Goal: Complete application form

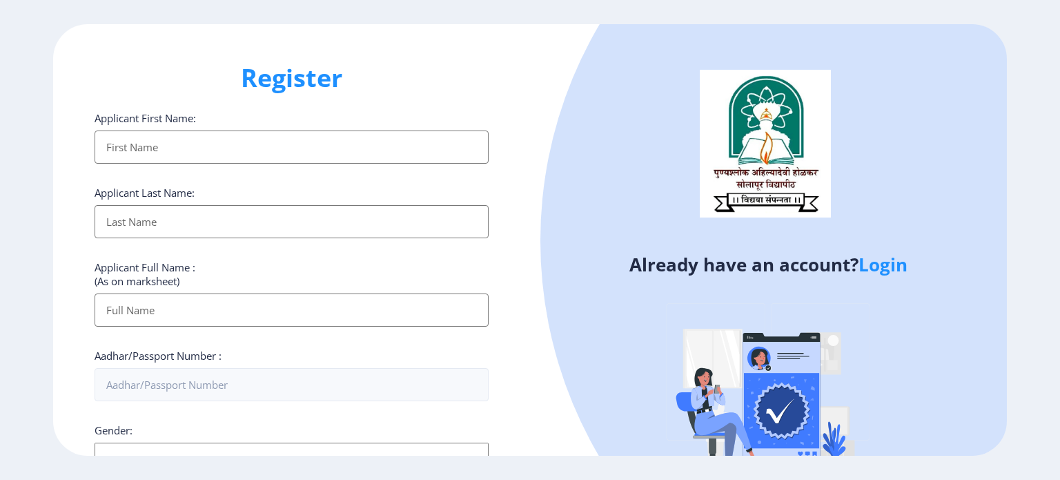
select select
click at [159, 140] on input "Applicant First Name:" at bounding box center [292, 146] width 394 height 33
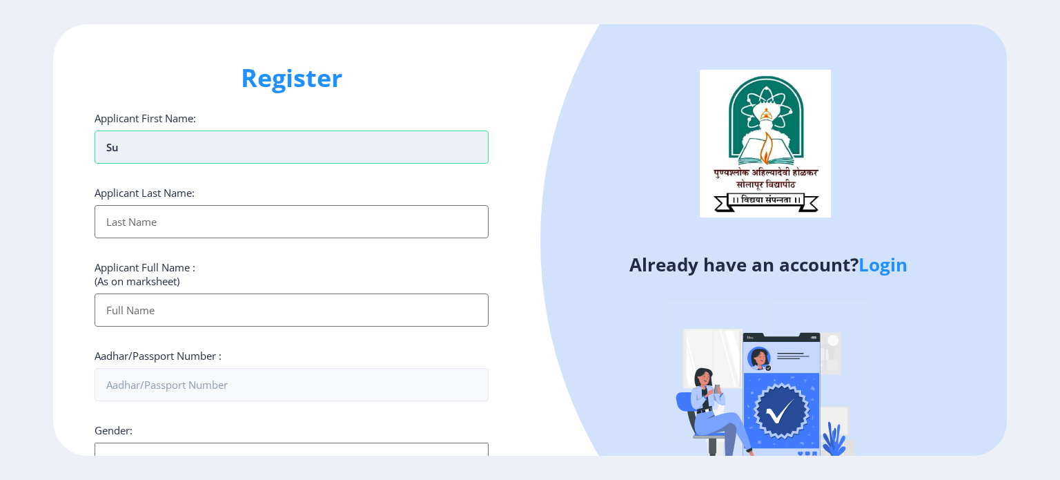
type input "S"
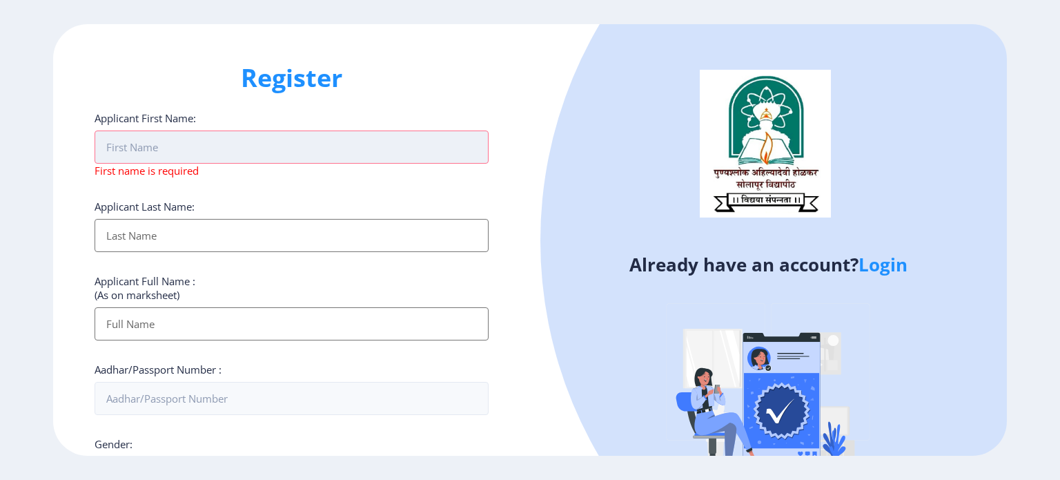
click at [159, 139] on input "Applicant First Name:" at bounding box center [292, 146] width 394 height 33
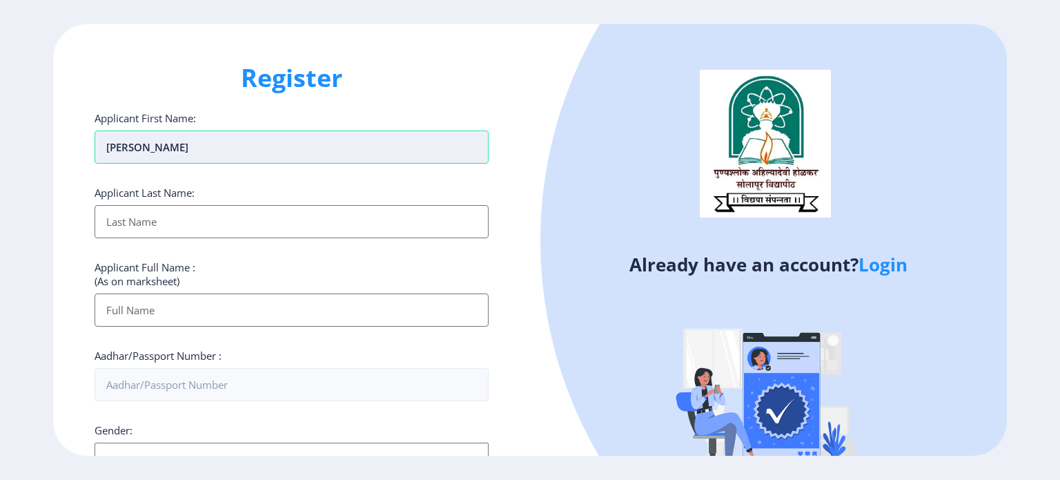
click at [168, 140] on input "[PERSON_NAME]" at bounding box center [292, 146] width 394 height 33
type input "S"
type input "[PERSON_NAME]"
type input "N"
type input "B"
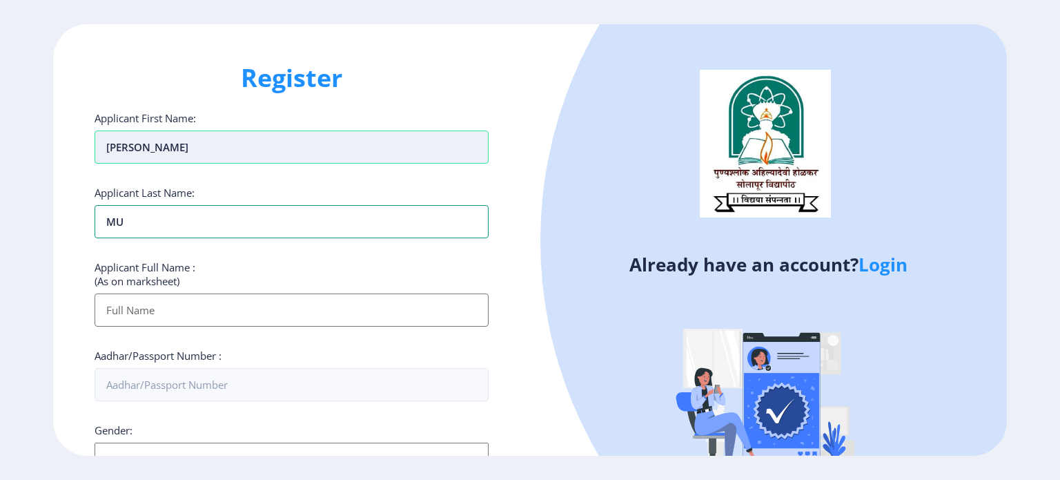
type input "M"
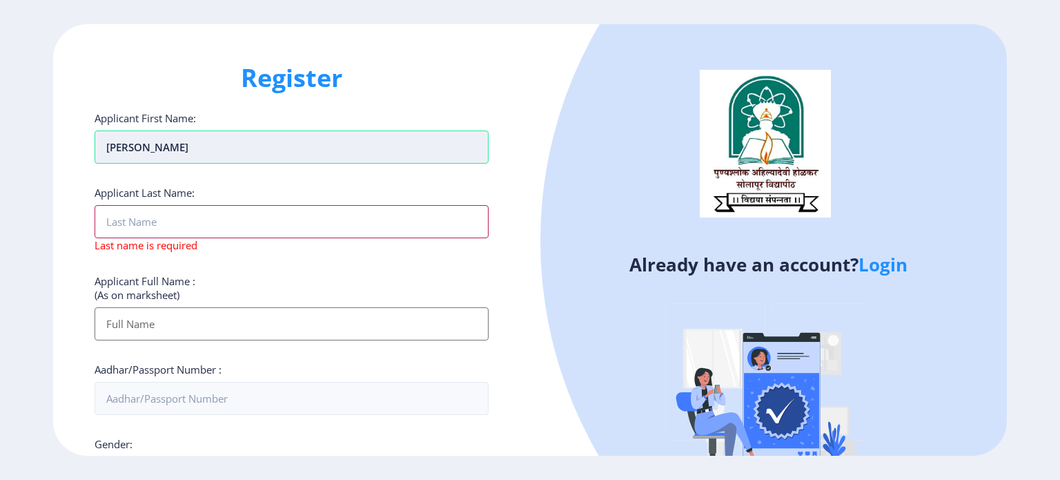
type input "P"
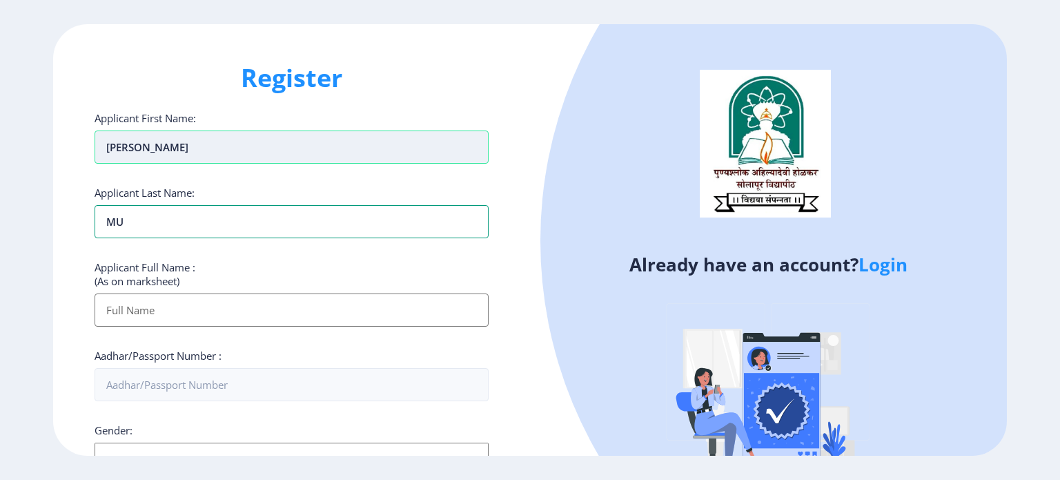
type input "M"
type input "PADADUNE"
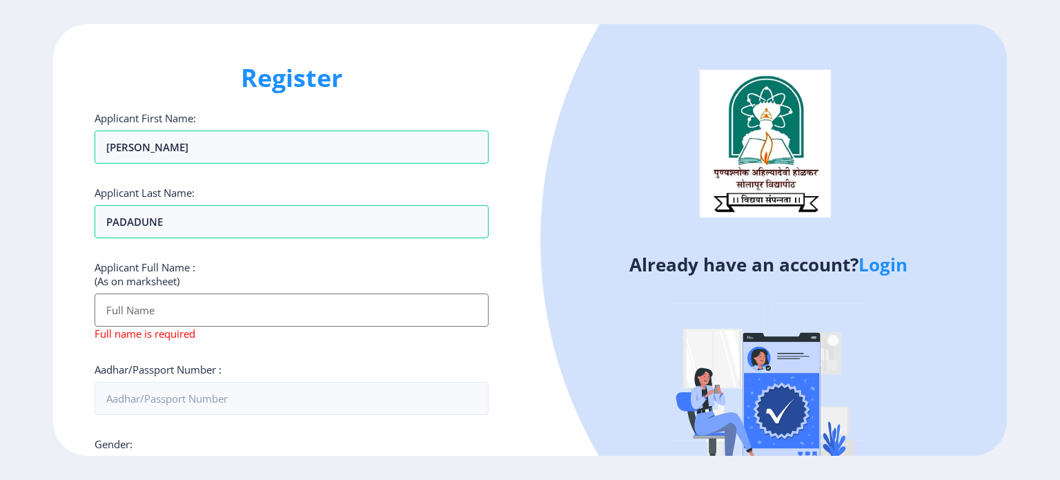
click at [472, 98] on div "Register Applicant First Name: [PERSON_NAME] Applicant Last Name: PADADUNE Appl…" at bounding box center [291, 240] width 477 height 432
click at [147, 310] on input "Applicant First Name:" at bounding box center [292, 309] width 394 height 33
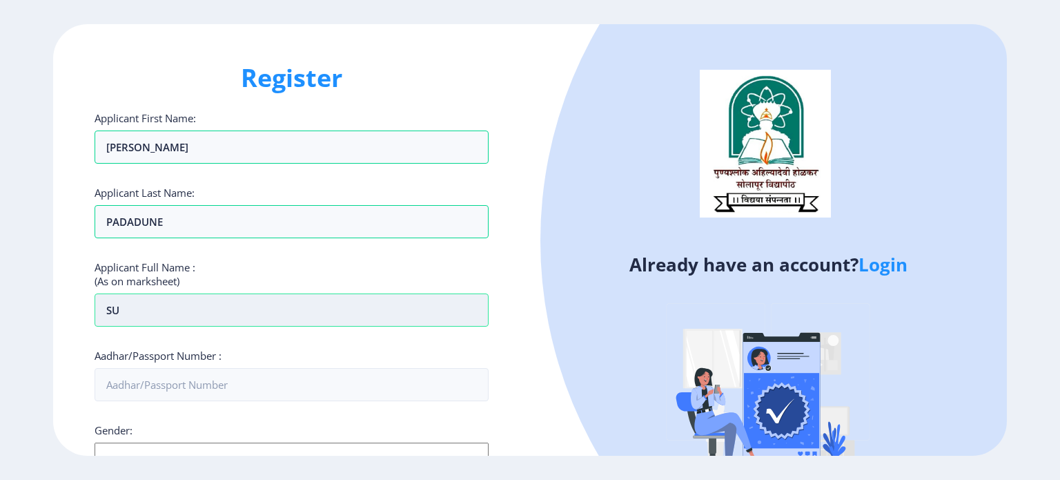
type input "S"
type input "MUSMUSE [PERSON_NAME] [PERSON_NAME]"
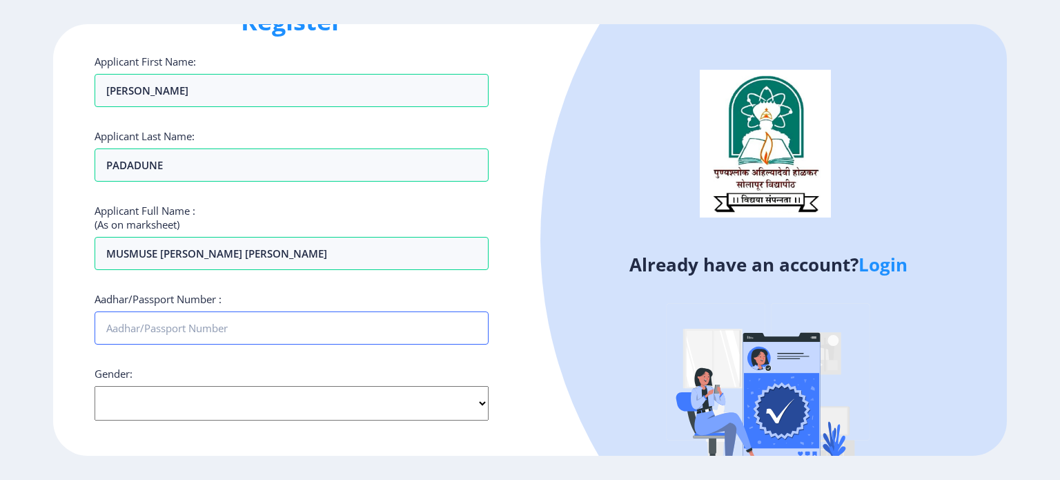
scroll to position [138, 0]
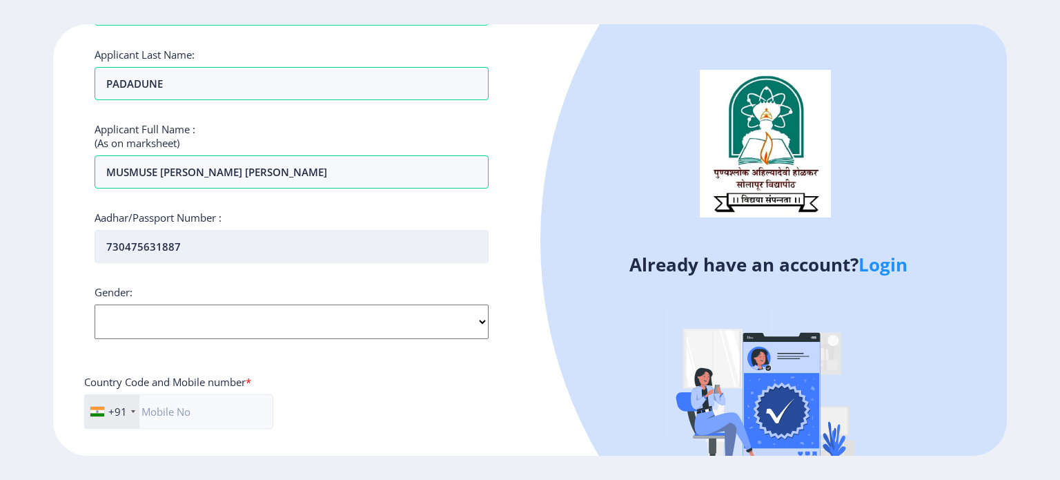
type input "730475631887"
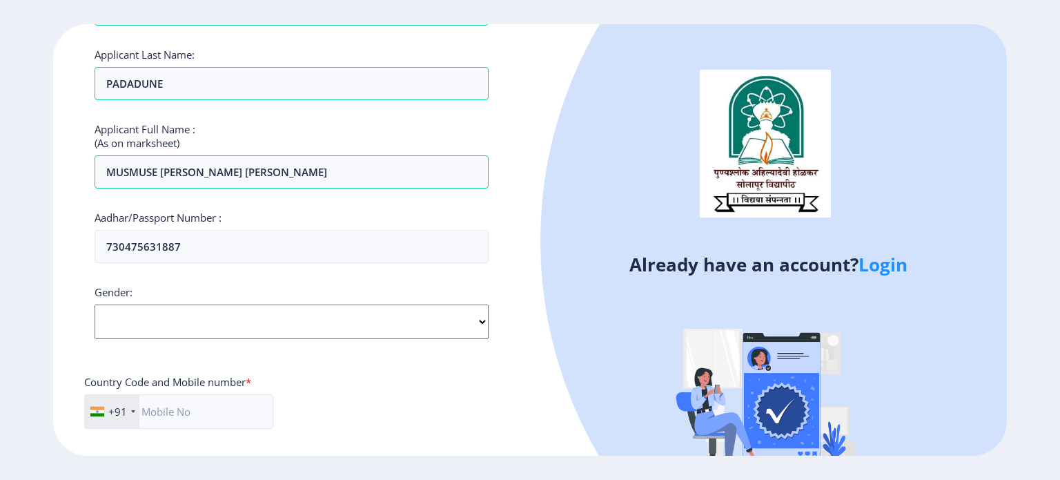
click at [152, 329] on select "Select Gender [DEMOGRAPHIC_DATA] [DEMOGRAPHIC_DATA] Other" at bounding box center [292, 321] width 394 height 34
select select "[DEMOGRAPHIC_DATA]"
click at [95, 304] on select "Select Gender [DEMOGRAPHIC_DATA] [DEMOGRAPHIC_DATA] Other" at bounding box center [292, 321] width 394 height 34
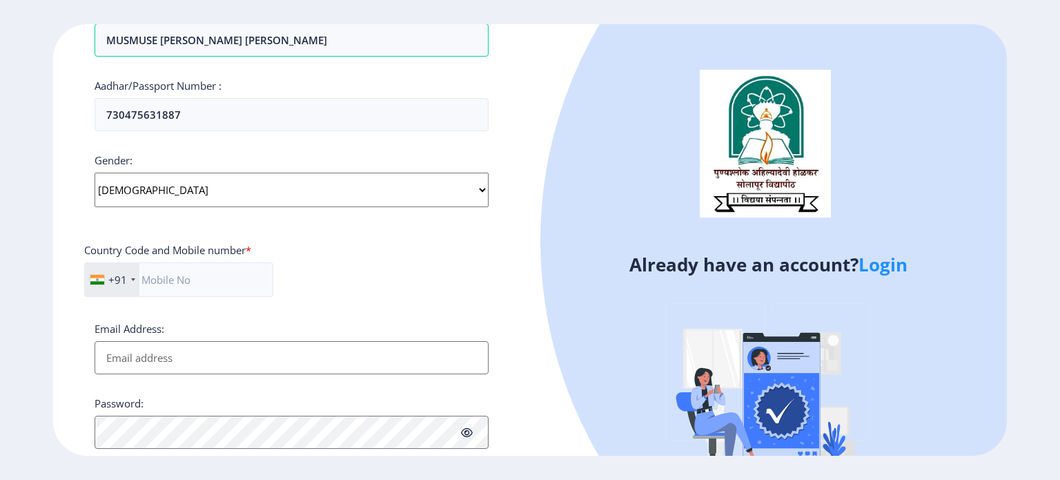
scroll to position [276, 0]
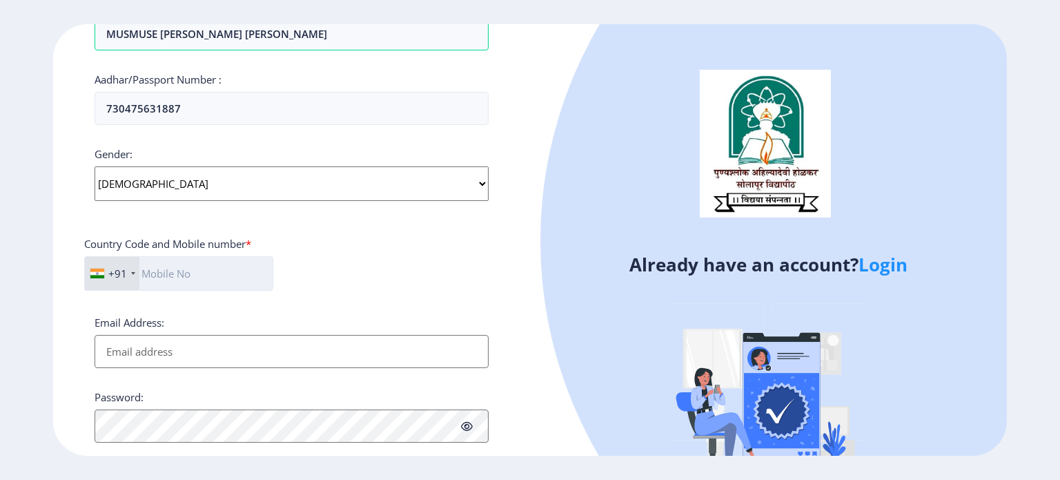
click at [182, 282] on input "text" at bounding box center [178, 273] width 189 height 34
type input "7757850300"
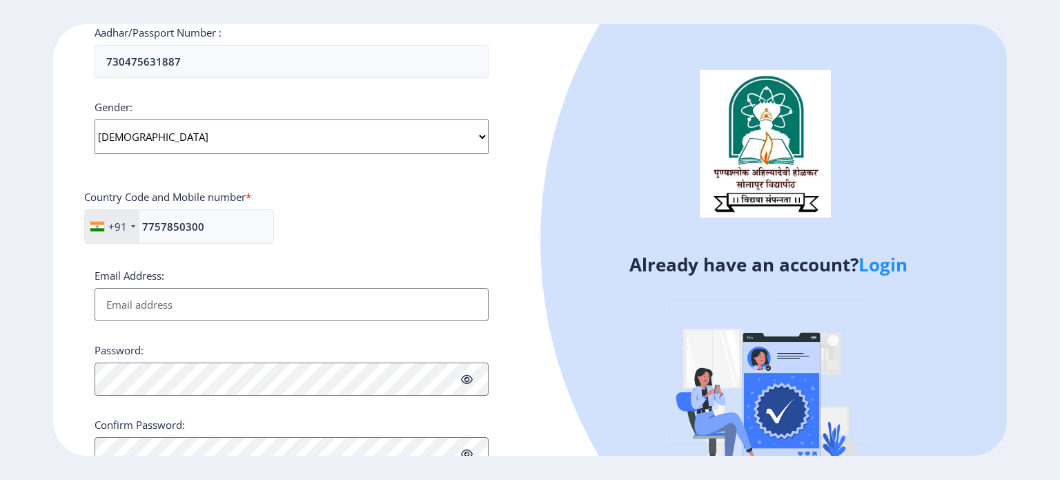
scroll to position [345, 0]
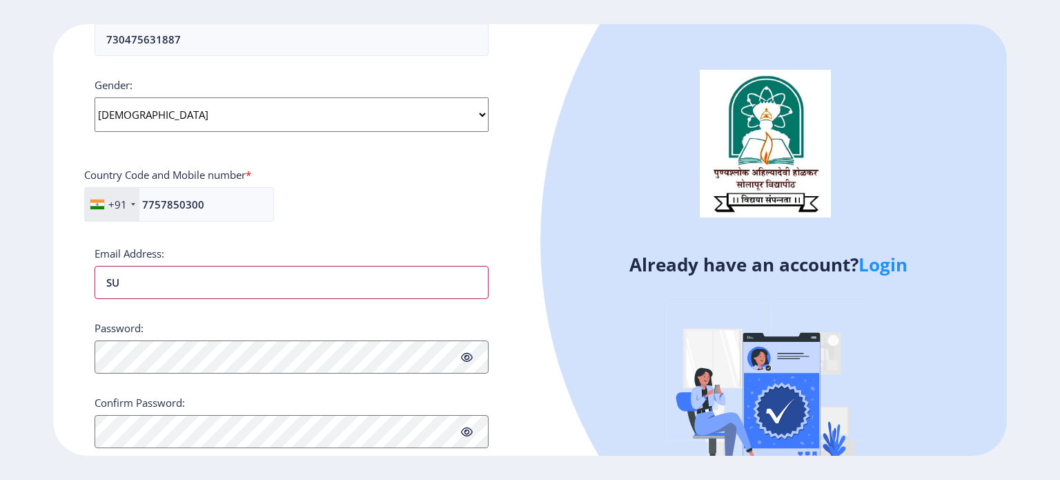
type input "S"
type input "[EMAIL_ADDRESS][DOMAIN_NAME]"
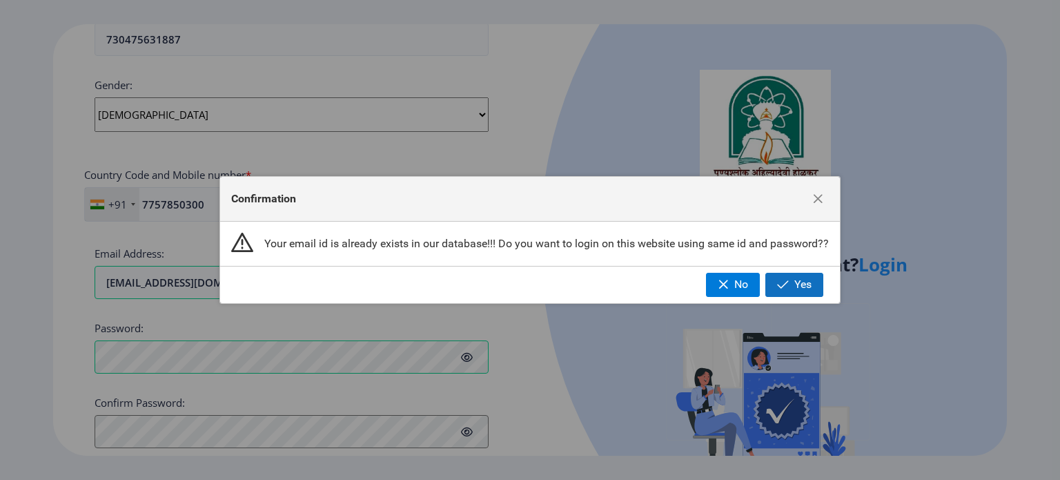
click at [809, 282] on span "Yes" at bounding box center [802, 284] width 17 height 12
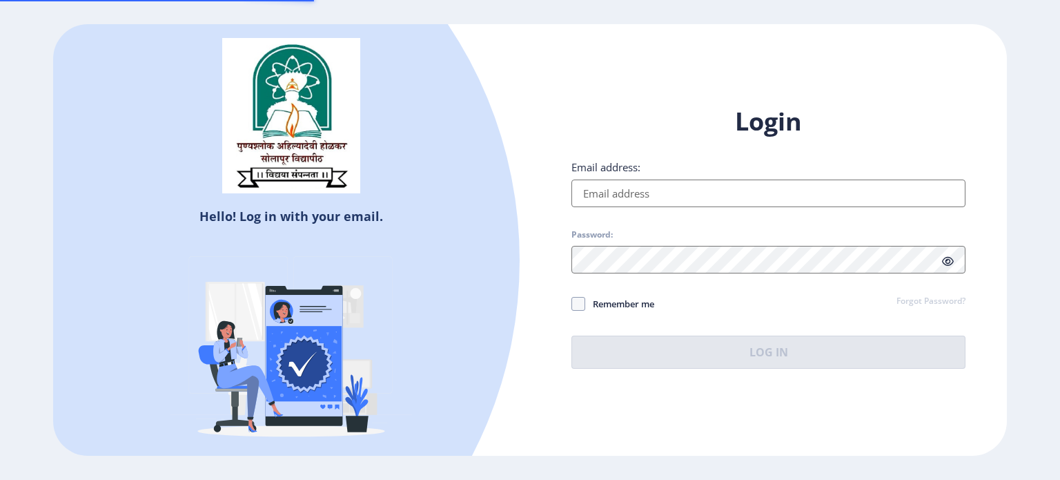
type input "[EMAIL_ADDRESS][DOMAIN_NAME]"
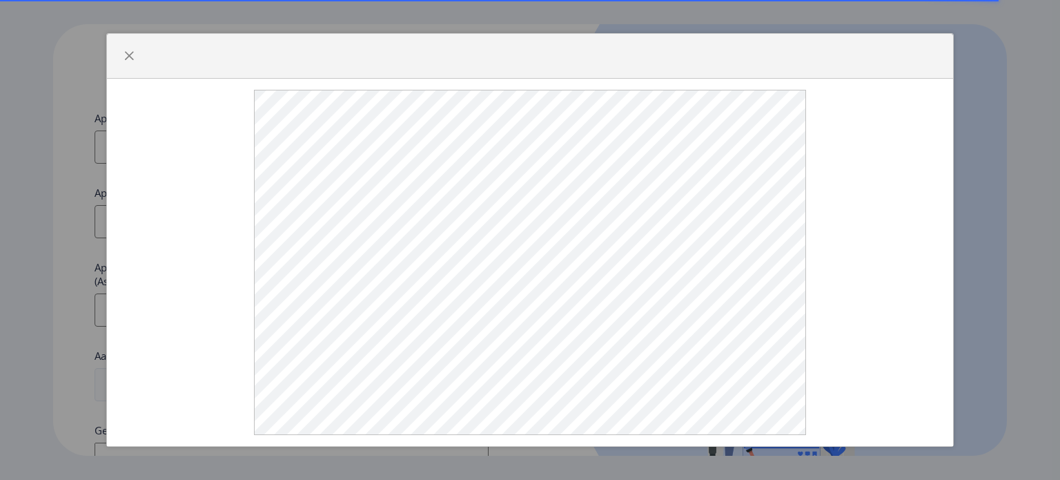
select select
click at [124, 61] on span "button" at bounding box center [129, 55] width 11 height 11
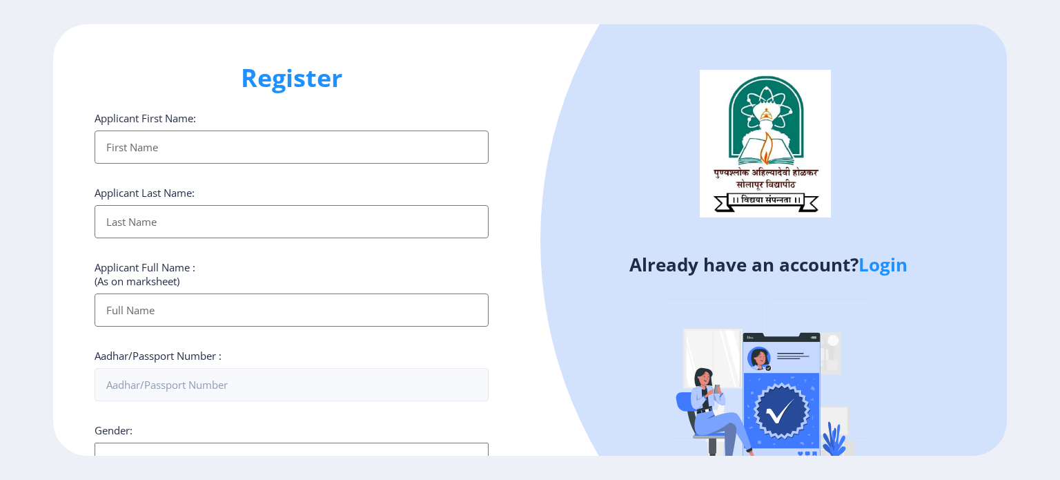
click at [153, 151] on input "Applicant First Name:" at bounding box center [292, 146] width 394 height 33
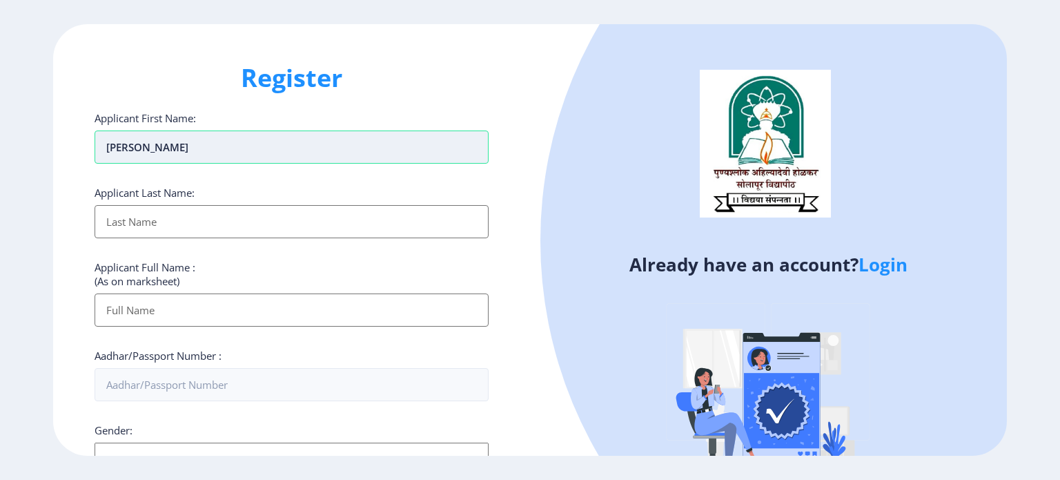
type input "[PERSON_NAME]"
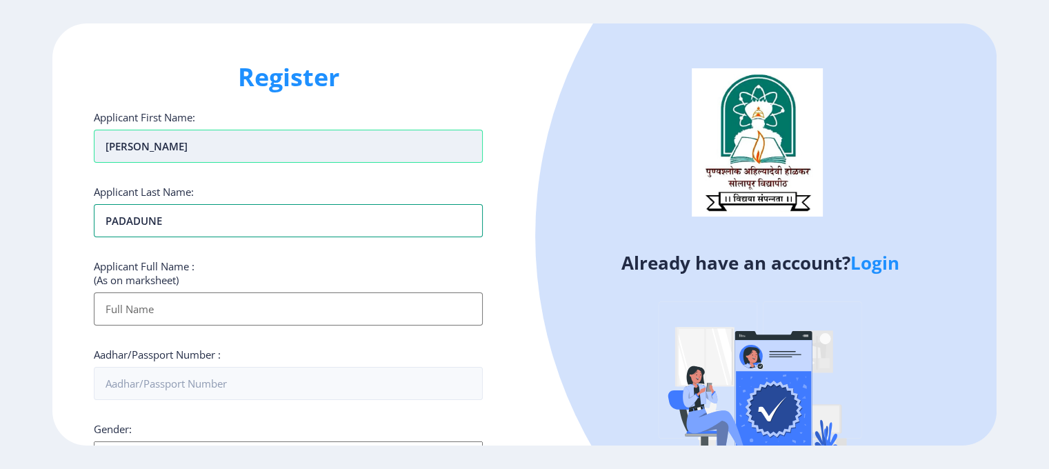
type input "PADADUNE"
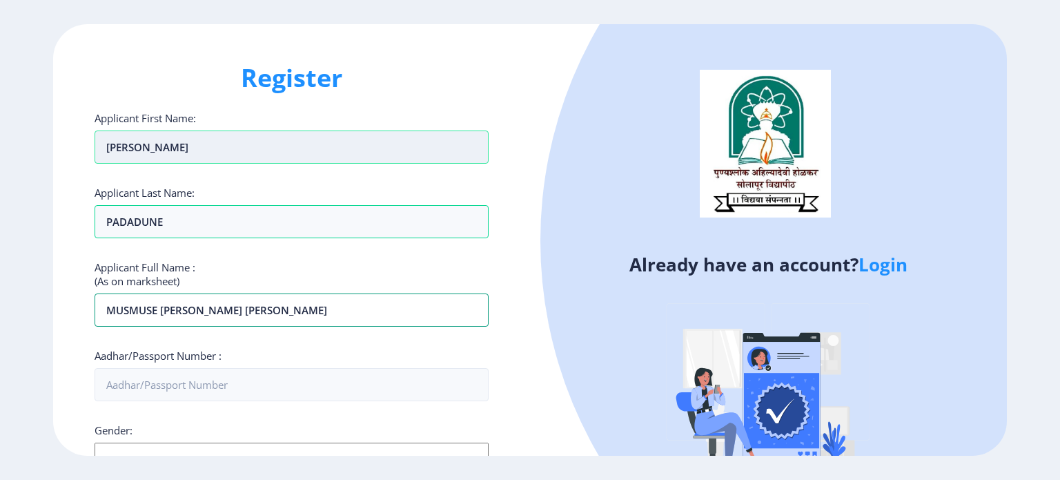
type input "MUSMUSE [PERSON_NAME] [PERSON_NAME]"
type input "730475631887"
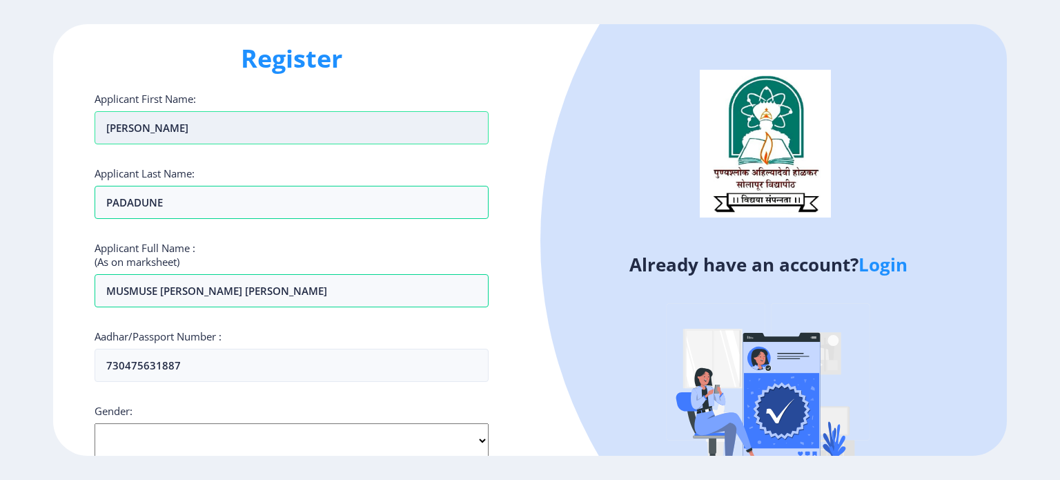
scroll to position [157, 0]
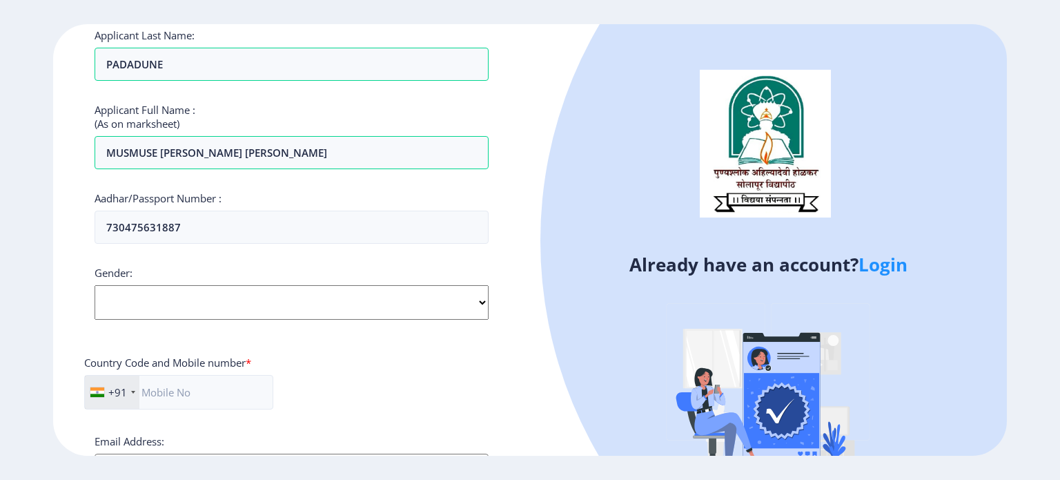
drag, startPoint x: 163, startPoint y: 297, endPoint x: 164, endPoint y: 313, distance: 15.9
click at [163, 297] on select "Select Gender Male Female Other" at bounding box center [292, 302] width 394 height 34
select select "Female"
click at [95, 285] on select "Select Gender Male Female Other" at bounding box center [292, 302] width 394 height 34
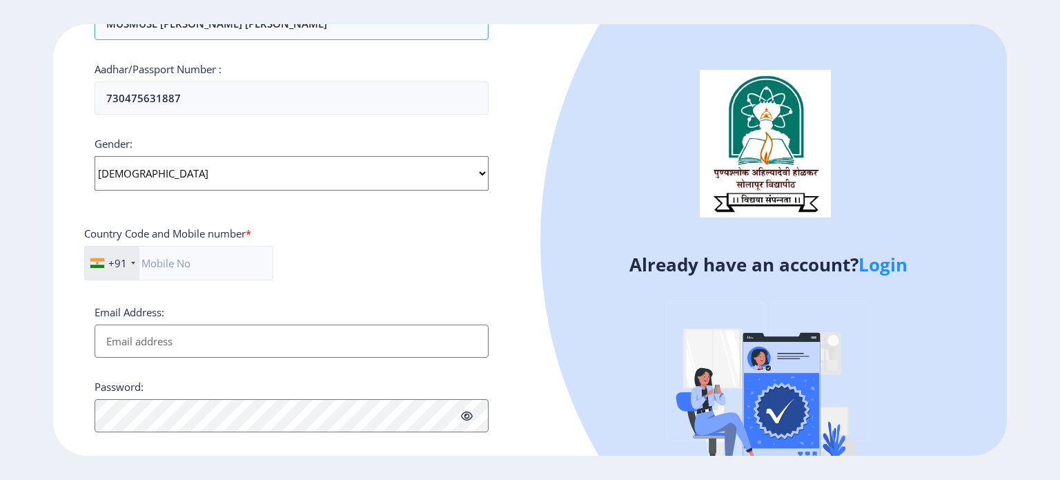
scroll to position [295, 0]
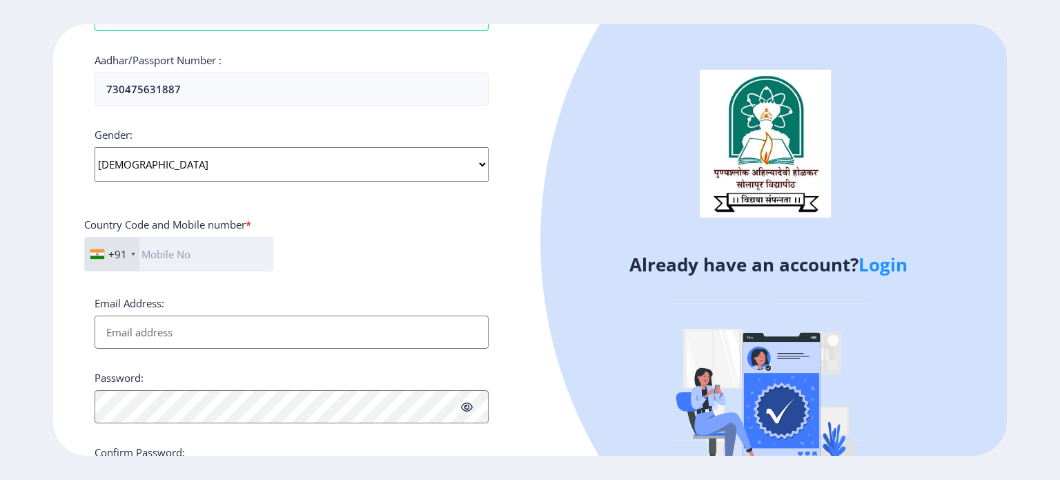
click at [205, 256] on input "text" at bounding box center [178, 254] width 189 height 34
type input "7757850300"
drag, startPoint x: 124, startPoint y: 337, endPoint x: 108, endPoint y: 336, distance: 16.6
click at [124, 337] on input "Email Address:" at bounding box center [292, 331] width 394 height 33
type input "S"
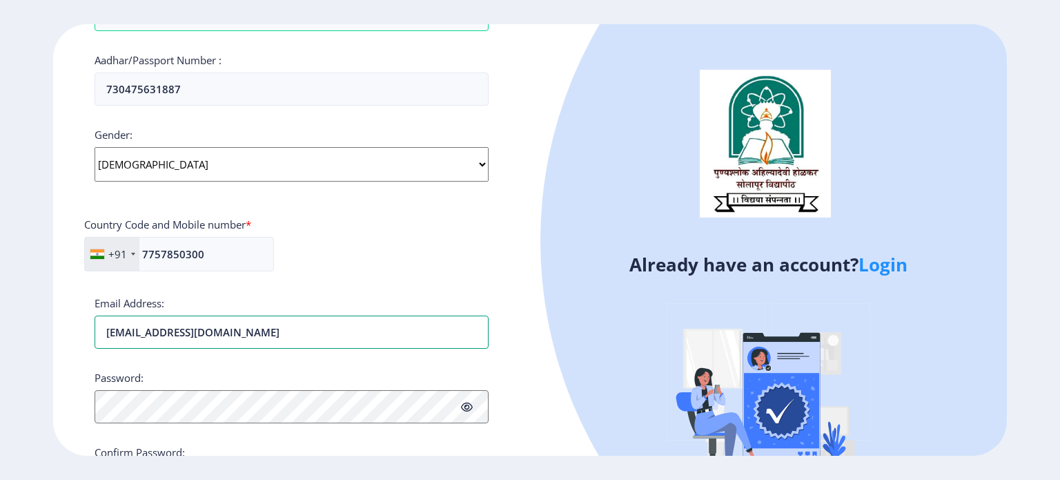
type input "[EMAIL_ADDRESS][DOMAIN_NAME]"
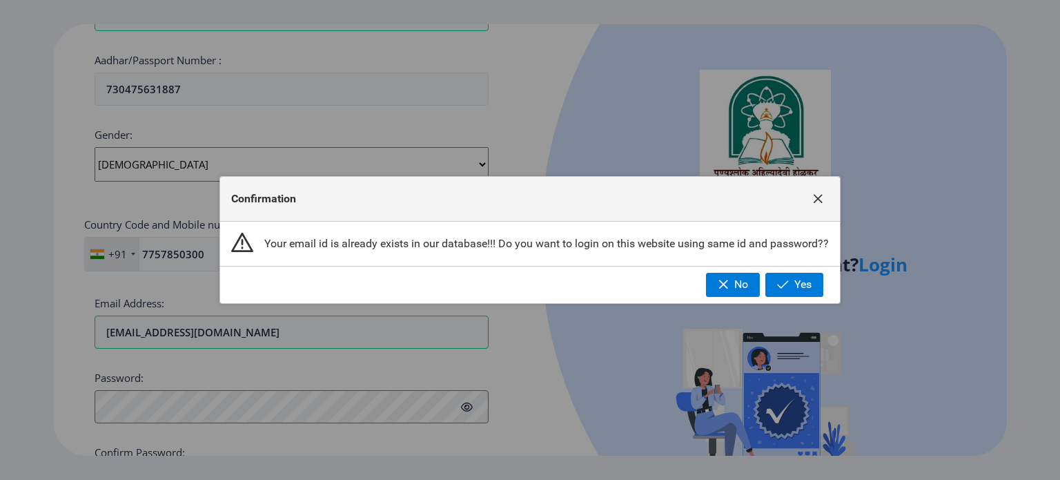
click at [819, 197] on span "button" at bounding box center [817, 198] width 11 height 11
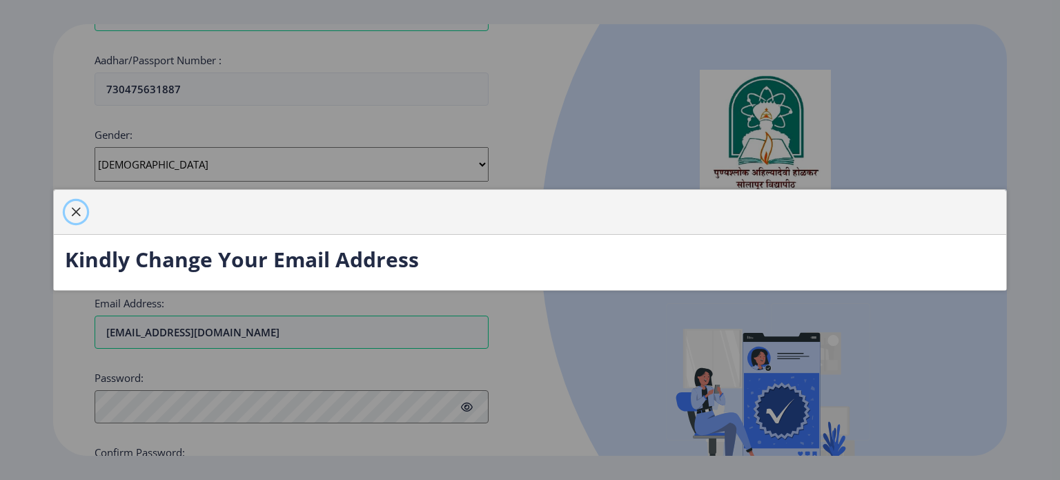
click at [72, 209] on span "button" at bounding box center [75, 211] width 11 height 11
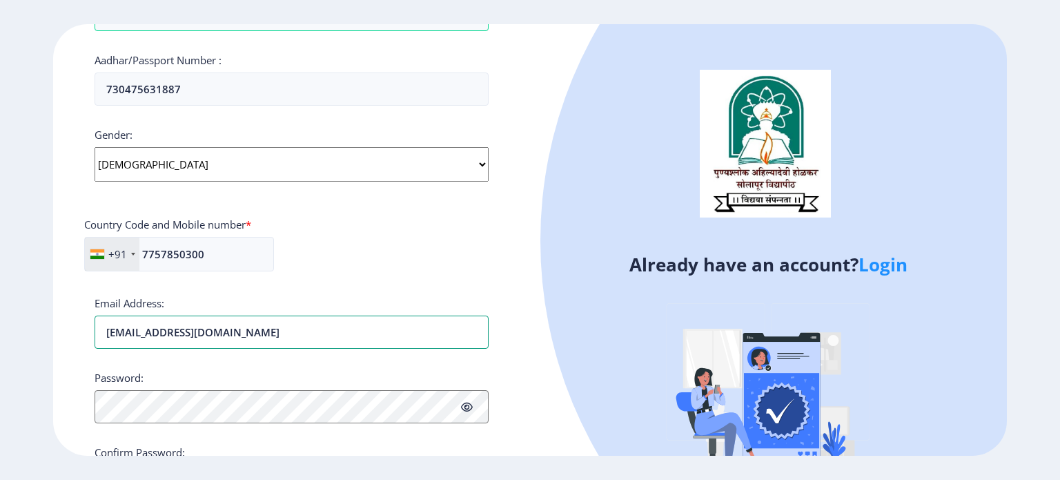
drag, startPoint x: 285, startPoint y: 328, endPoint x: 0, endPoint y: 290, distance: 287.5
click at [0, 290] on ngx-register "Register Applicant First Name: sUJATA Applicant Last Name: PADADUNE Applicant F…" at bounding box center [530, 240] width 1060 height 432
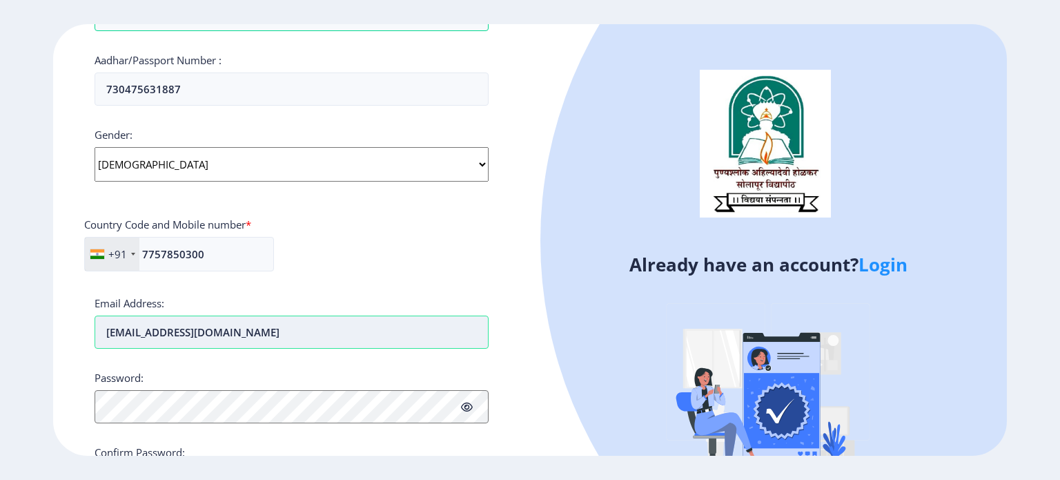
type input "balrajepadadune@gmail.com"
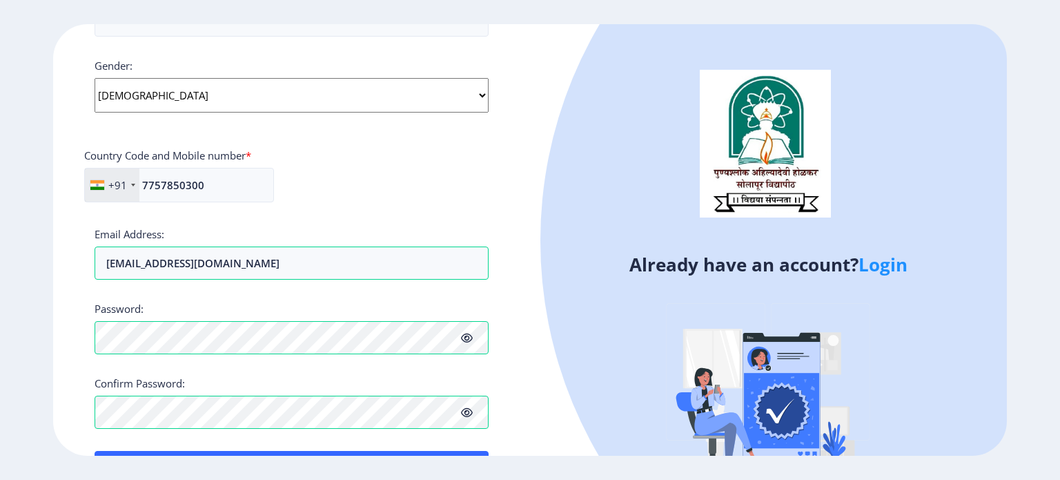
scroll to position [391, 0]
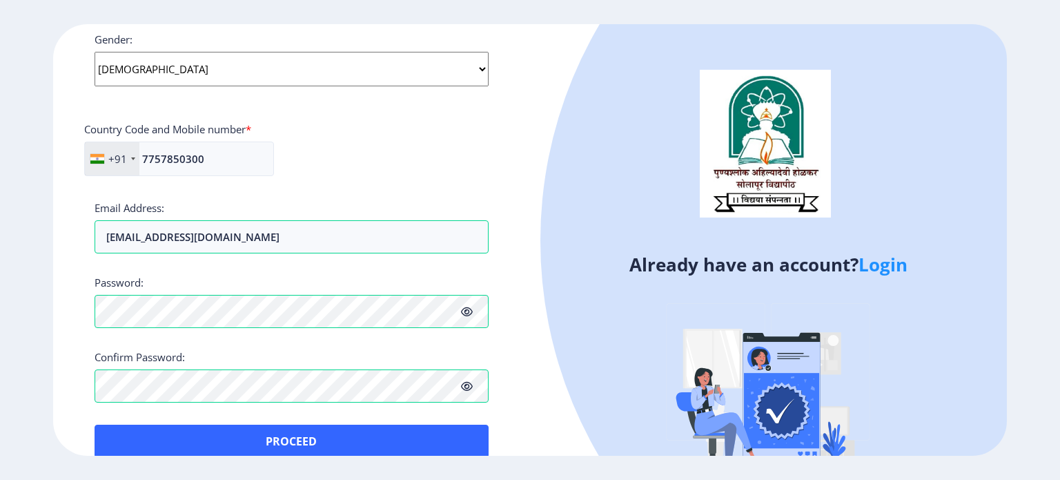
click at [469, 310] on icon at bounding box center [467, 311] width 12 height 10
click at [0, 306] on ngx-register "Register Applicant First Name: sUJATA Applicant Last Name: PADADUNE Applicant F…" at bounding box center [530, 240] width 1060 height 432
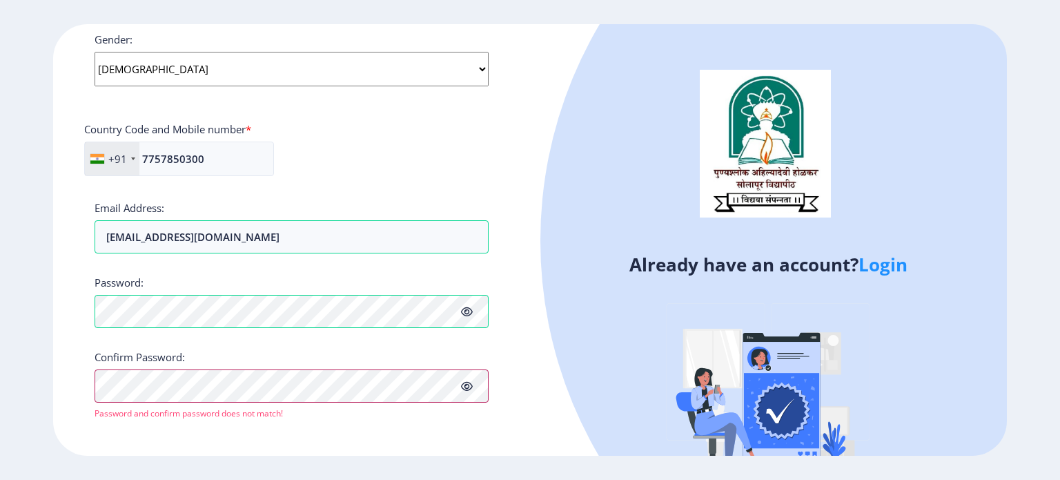
click at [0, 375] on ngx-register "Register Applicant First Name: sUJATA Applicant Last Name: PADADUNE Applicant F…" at bounding box center [530, 240] width 1060 height 432
drag, startPoint x: 401, startPoint y: 164, endPoint x: 414, endPoint y: 158, distance: 14.2
click at [402, 164] on div "+91 India (भारत) +91 Afghanistan (‫افغانستان‬‎) +93 Albania (Shqipëri) +355 Alg…" at bounding box center [291, 164] width 415 height 46
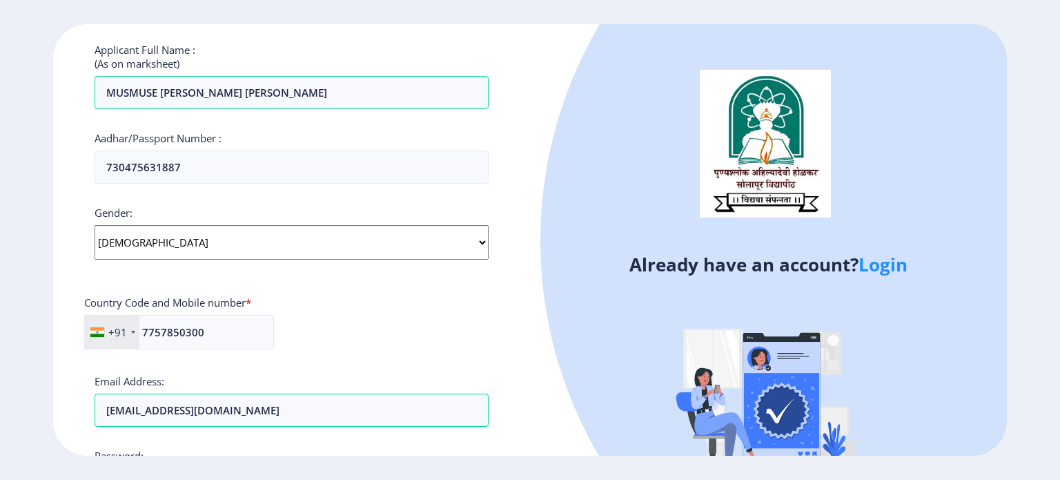
scroll to position [411, 0]
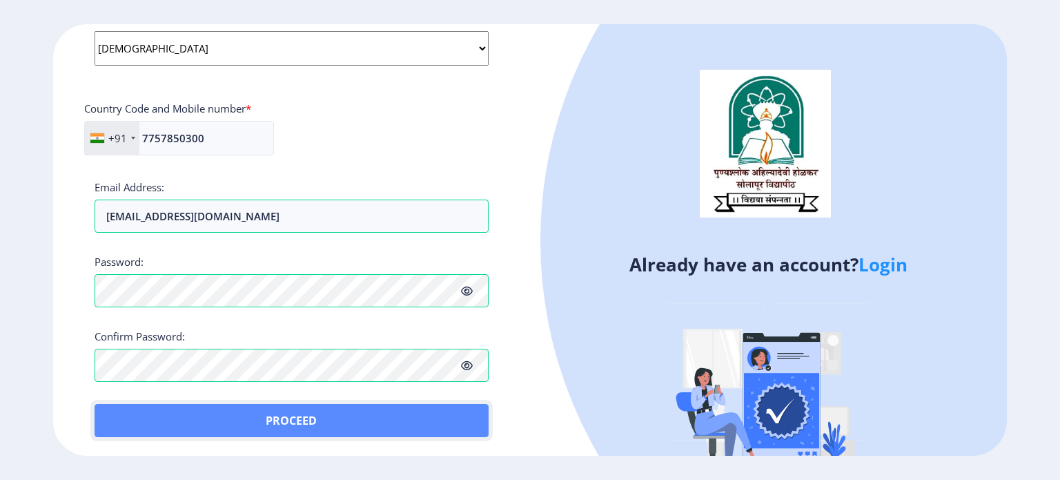
click at [274, 424] on button "Proceed" at bounding box center [292, 420] width 394 height 33
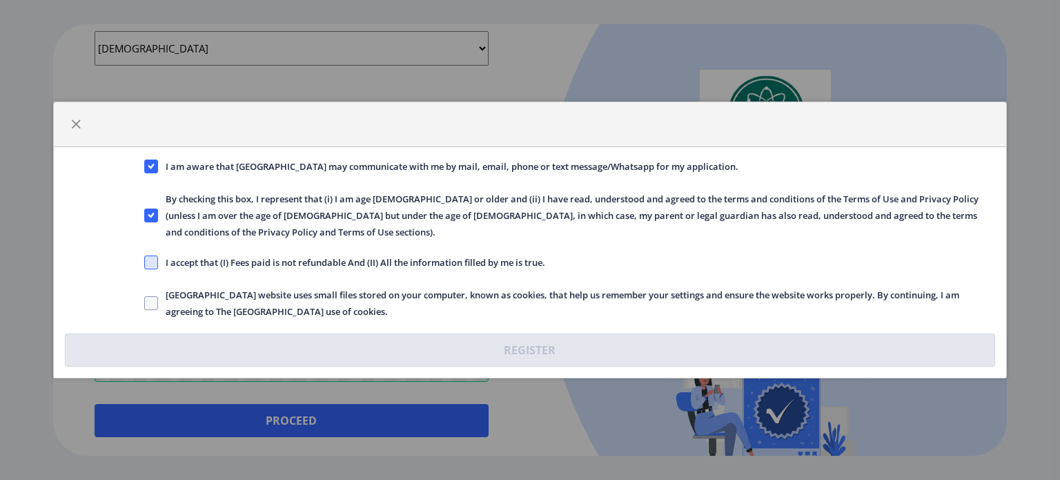
click at [152, 259] on span at bounding box center [151, 262] width 14 height 14
click at [145, 262] on input "I accept that (I) Fees paid is not refundable And (II) All the information fill…" at bounding box center [144, 262] width 1 height 1
checkbox input "true"
click at [147, 296] on span at bounding box center [151, 303] width 14 height 14
click at [145, 303] on input "Solapur University website uses small files stored on your computer, known as c…" at bounding box center [144, 303] width 1 height 1
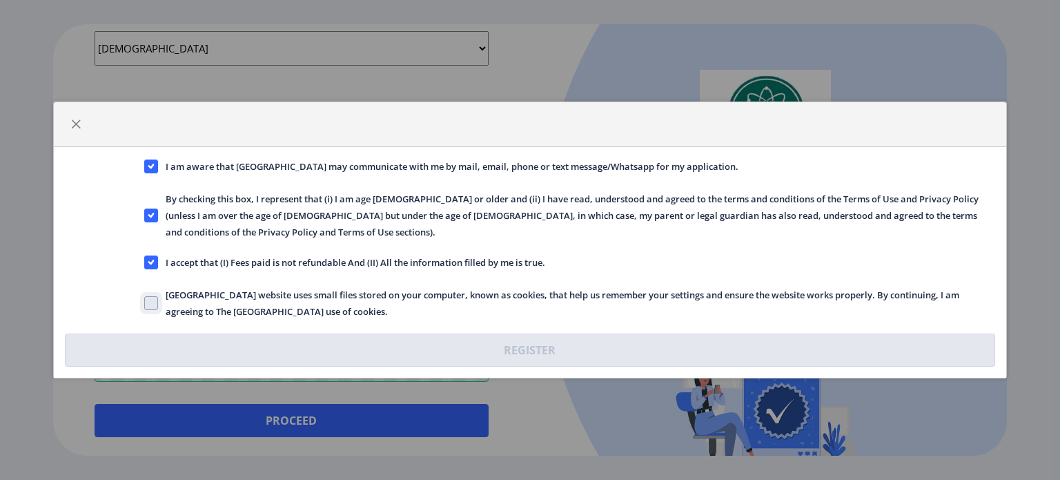
checkbox input "true"
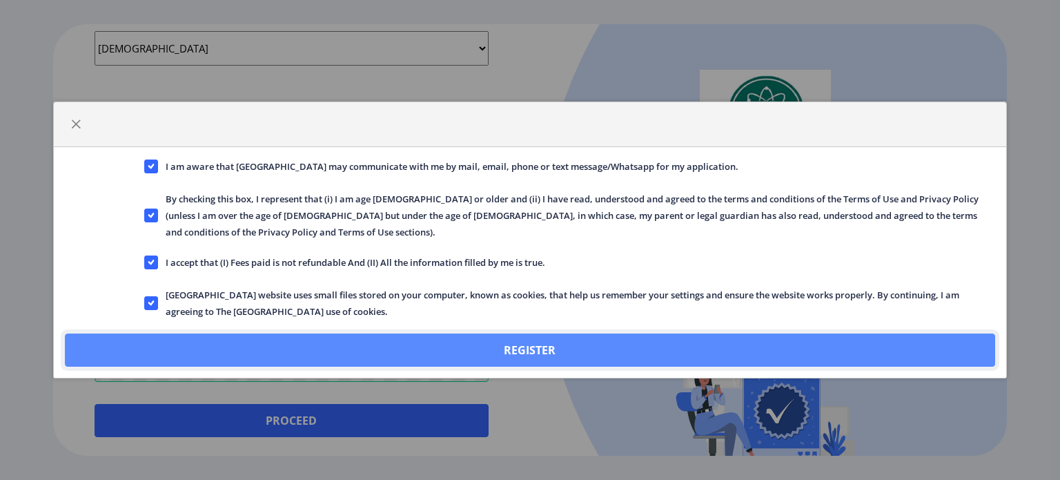
click at [544, 336] on button "Register" at bounding box center [530, 349] width 930 height 33
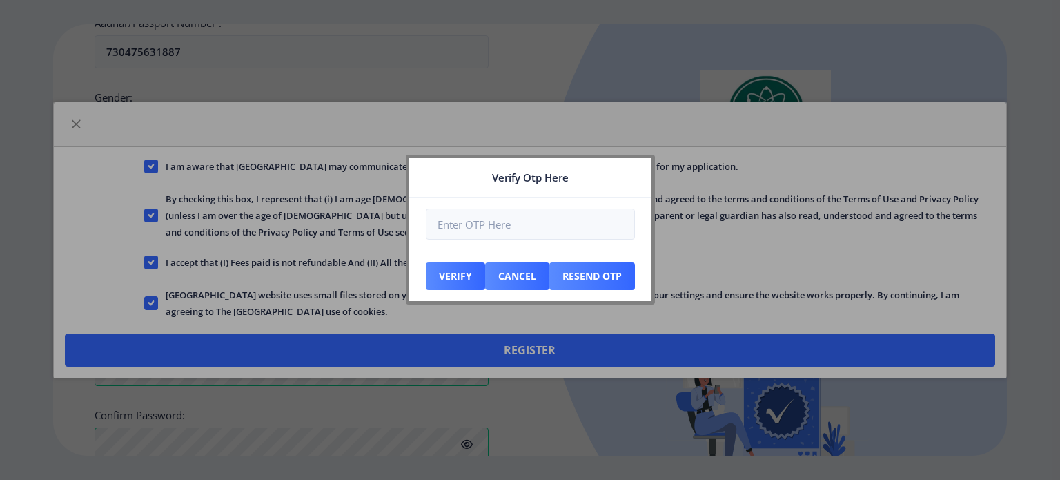
scroll to position [489, 0]
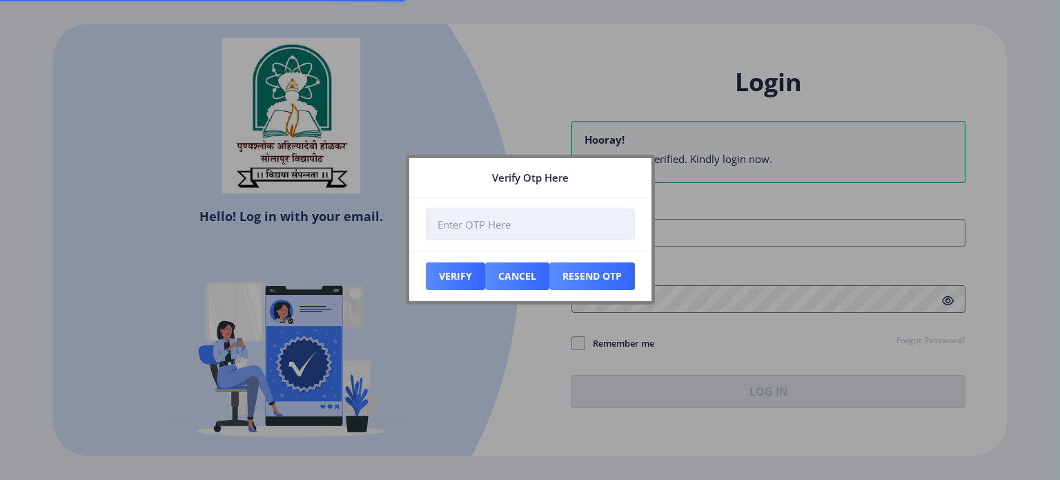
type input "[EMAIL_ADDRESS][DOMAIN_NAME]"
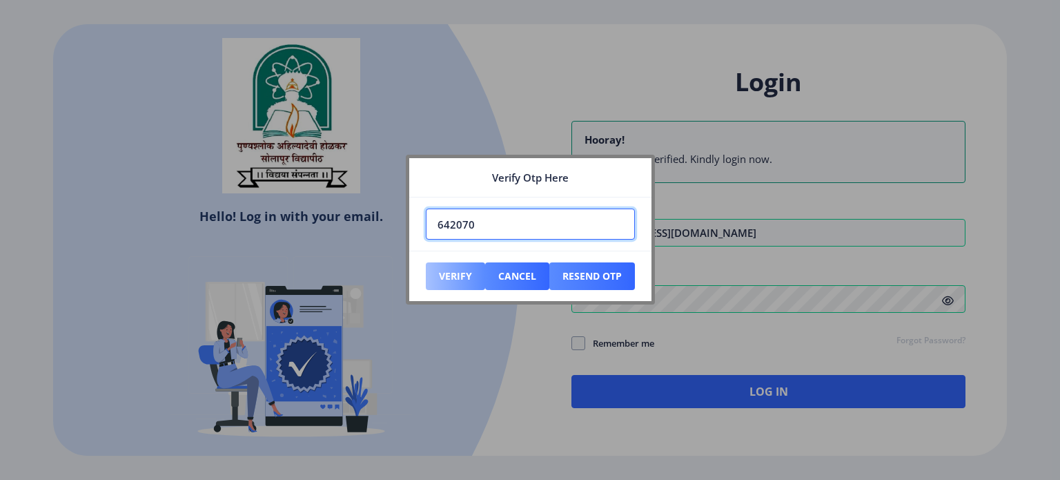
type input "642070"
click at [453, 276] on button "Verify" at bounding box center [455, 276] width 59 height 28
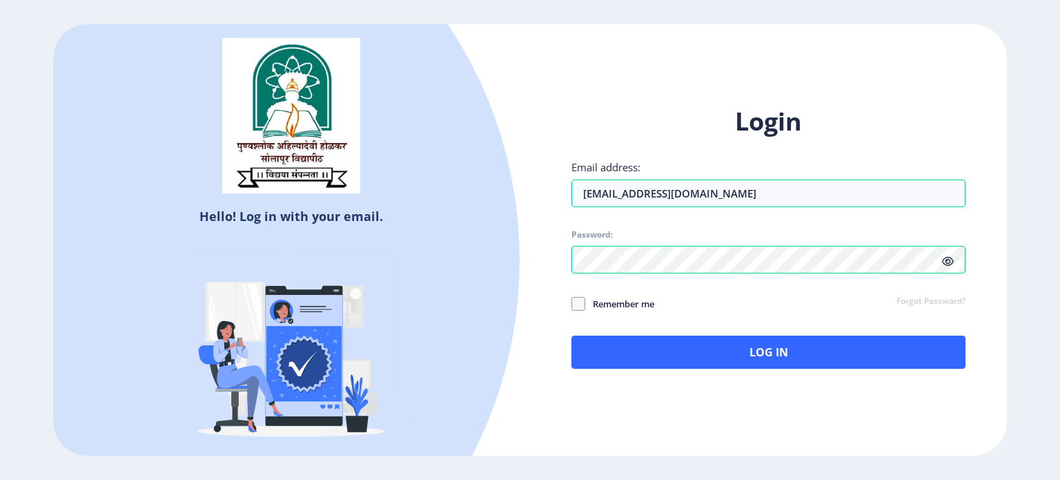
click at [328, 194] on div "Hello! Log in with your email. Don't have an account? Register Login Email addr…" at bounding box center [530, 240] width 954 height 432
type input "[EMAIL_ADDRESS][DOMAIN_NAME]"
click at [945, 261] on icon at bounding box center [948, 261] width 12 height 10
click at [805, 306] on div "Remember me Forgot Password?" at bounding box center [768, 304] width 394 height 18
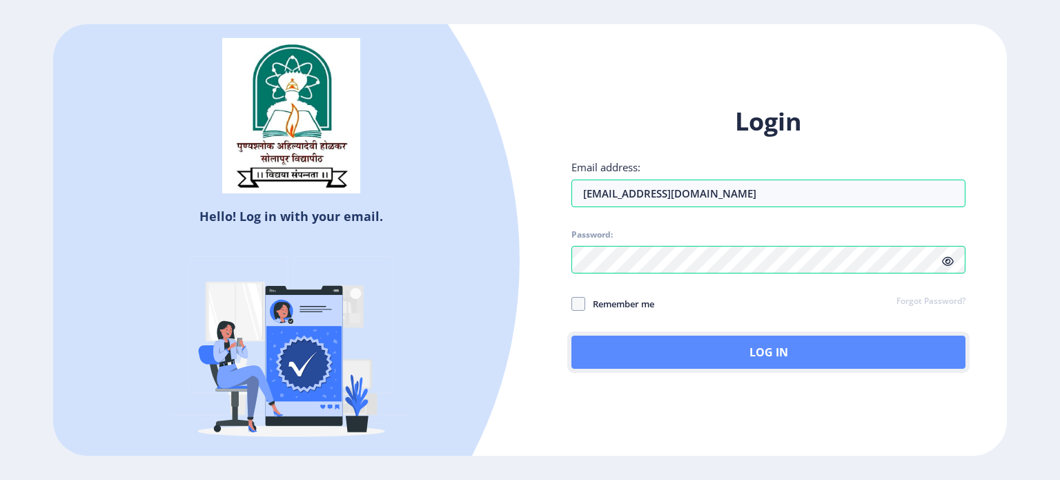
click at [746, 353] on button "Log In" at bounding box center [768, 351] width 394 height 33
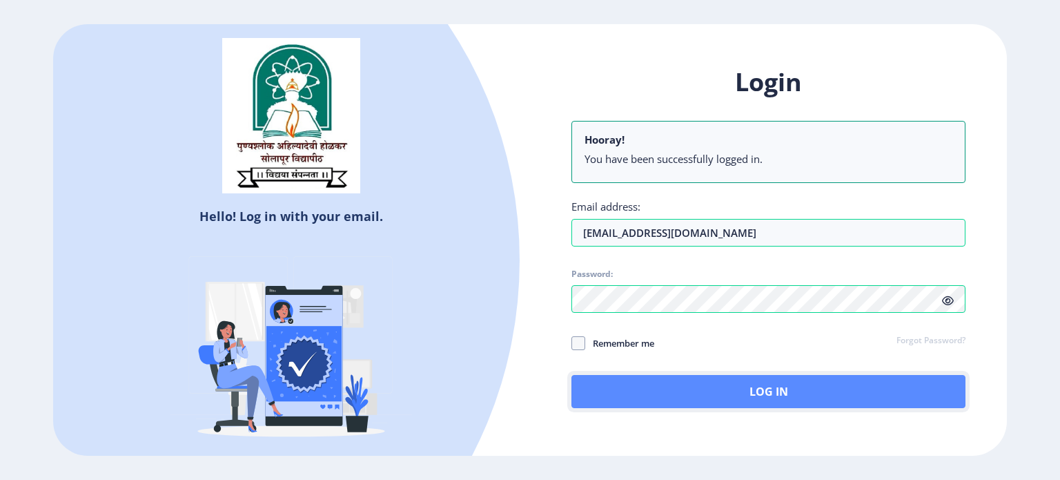
click at [753, 393] on button "Log In" at bounding box center [768, 391] width 394 height 33
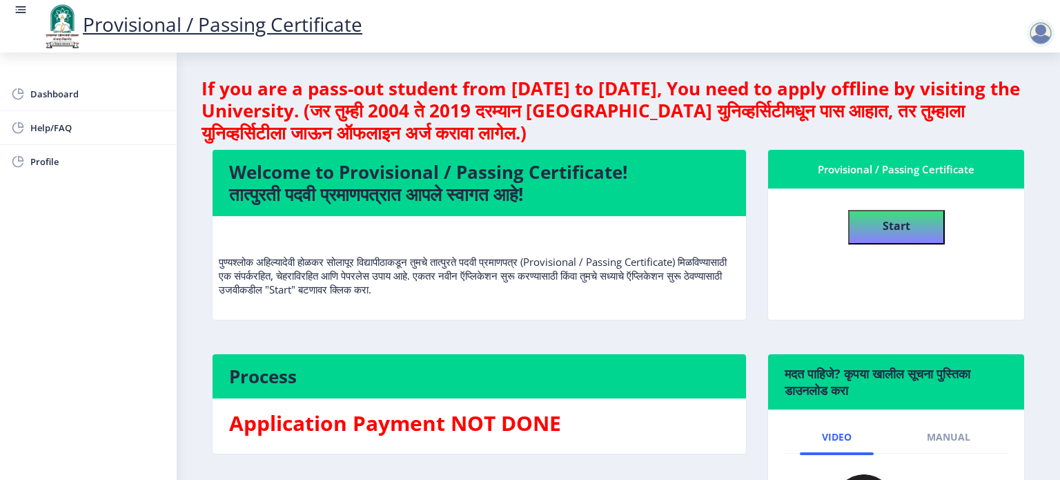
scroll to position [69, 0]
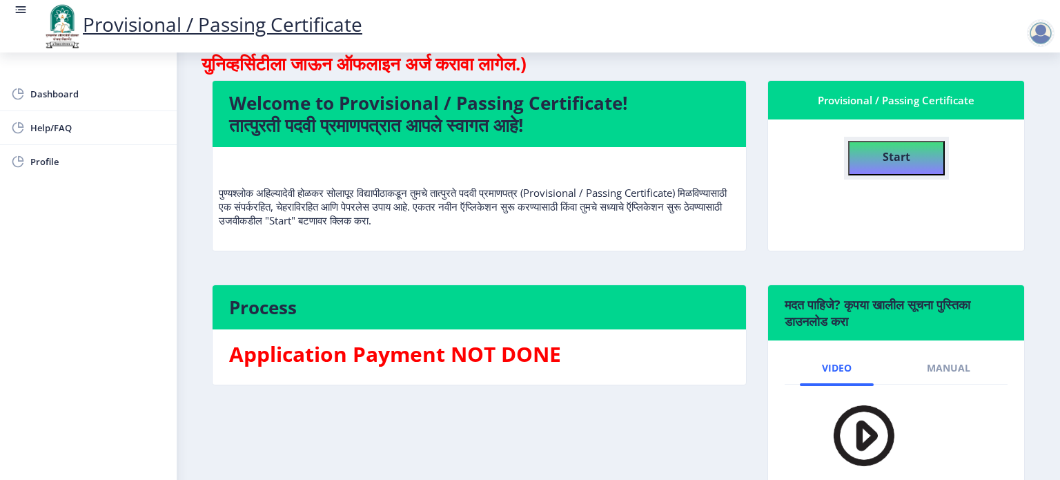
click at [885, 160] on b "Start" at bounding box center [896, 156] width 28 height 15
select select
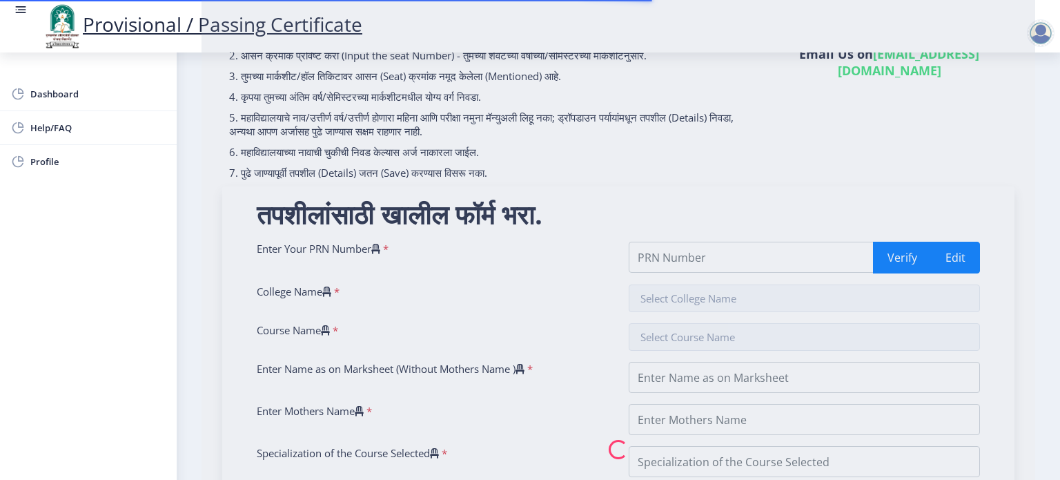
scroll to position [207, 0]
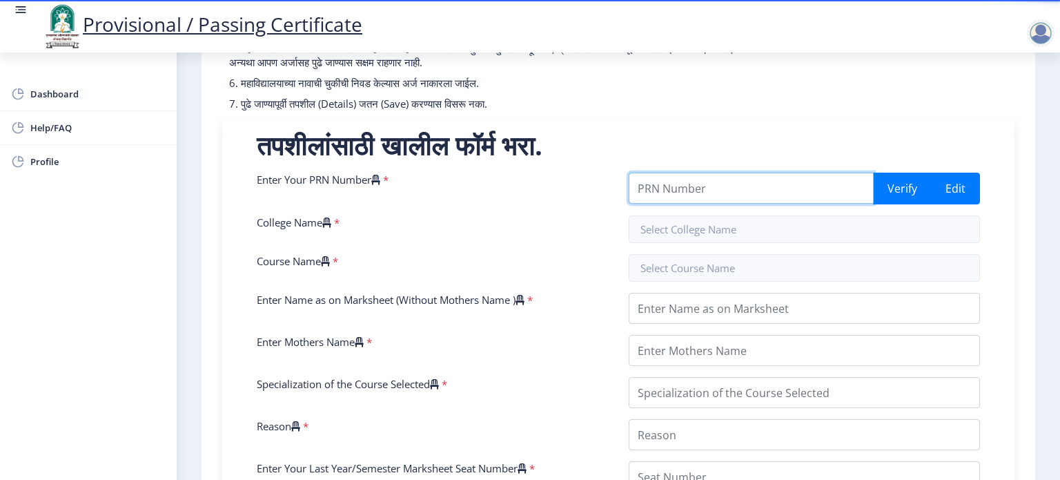
click at [662, 187] on input "Enter Your PRN Number" at bounding box center [751, 187] width 245 height 31
type input "2016032500123934"
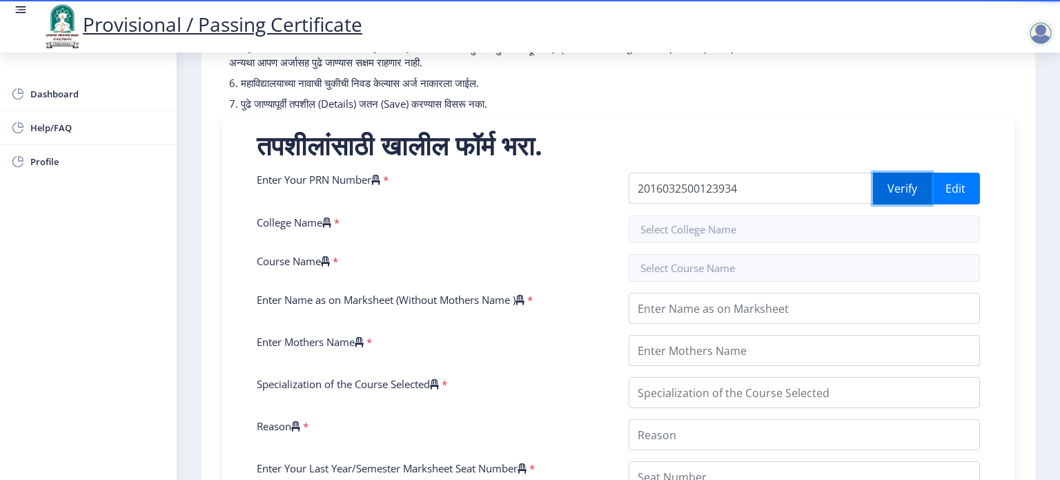
click at [898, 186] on button "Verify" at bounding box center [902, 188] width 59 height 32
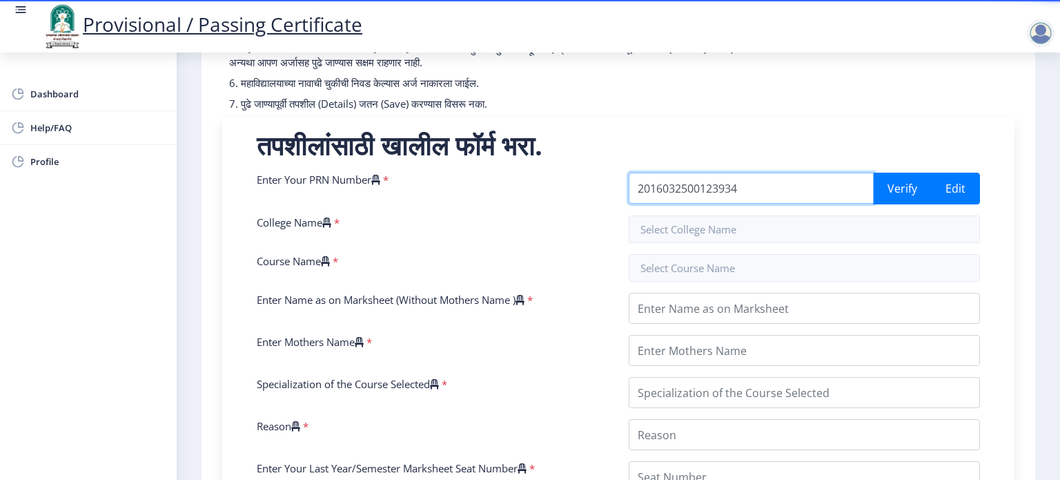
drag, startPoint x: 660, startPoint y: 190, endPoint x: 671, endPoint y: 192, distance: 10.6
click at [671, 192] on input "2016032500123934" at bounding box center [751, 187] width 245 height 31
click at [709, 187] on input "2016032500123934" at bounding box center [751, 187] width 245 height 31
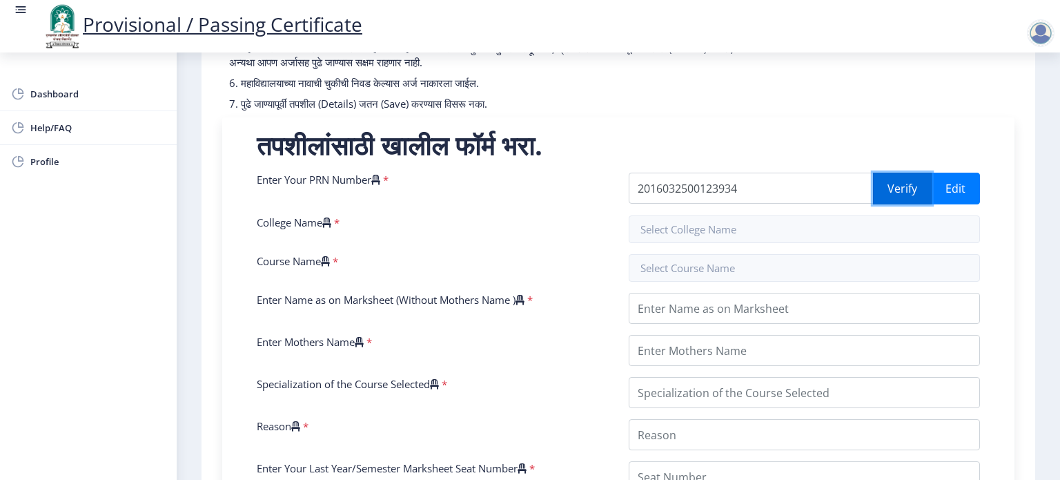
click at [900, 193] on button "Verify" at bounding box center [902, 188] width 59 height 32
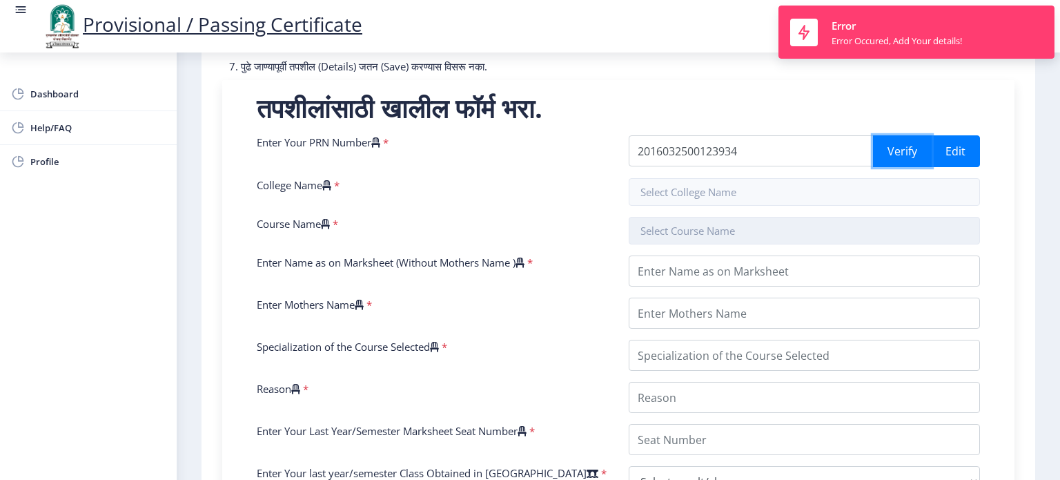
scroll to position [276, 0]
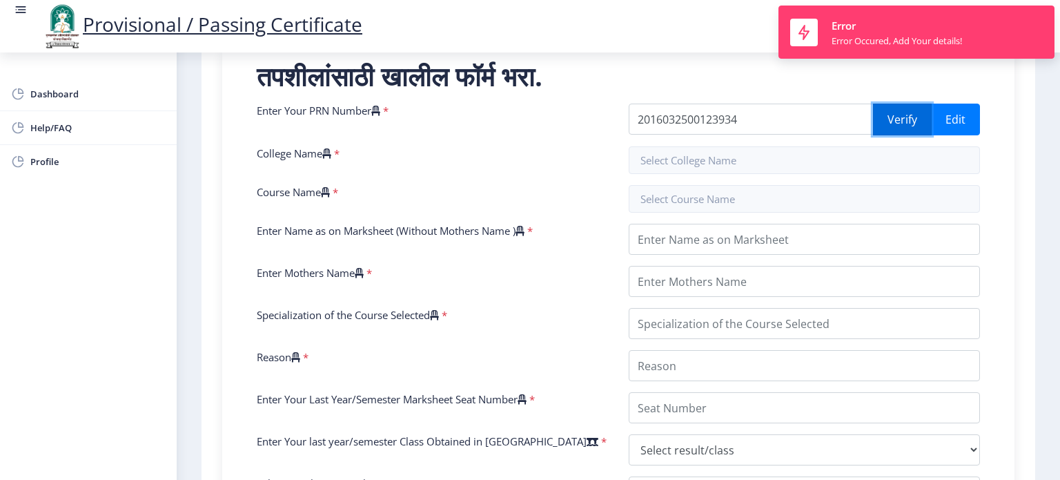
click at [905, 119] on button "Verify" at bounding box center [902, 119] width 59 height 32
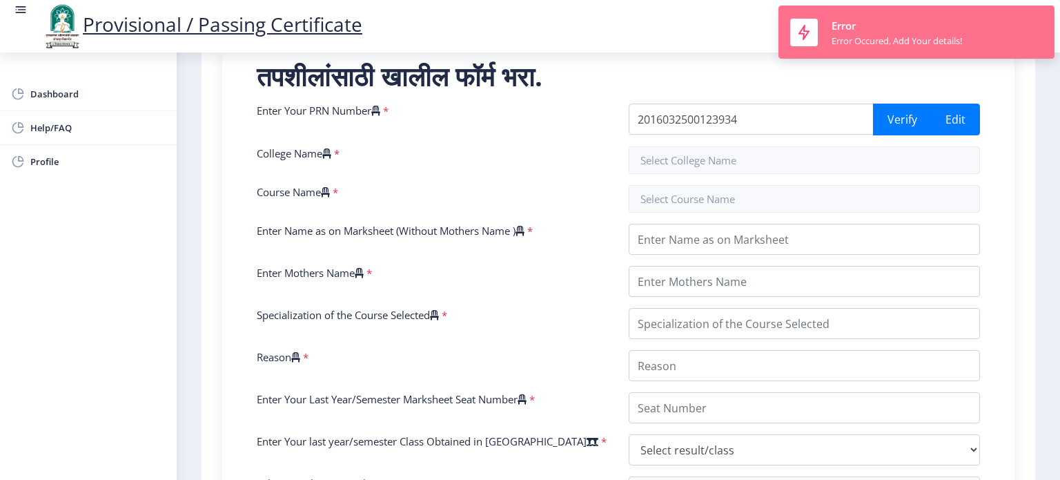
click at [1036, 22] on nb-toast "Error Error Occured, Add Your details!" at bounding box center [916, 32] width 276 height 53
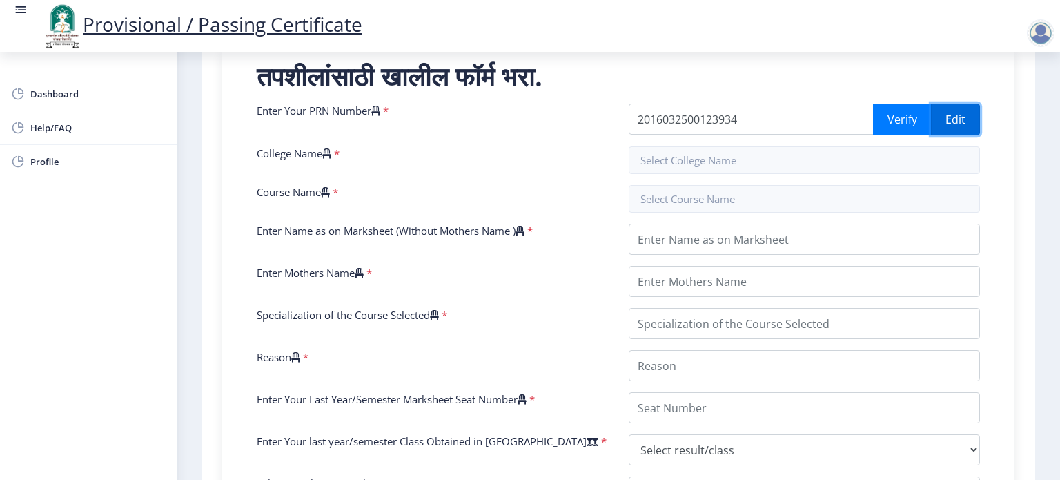
click at [960, 119] on button "Edit" at bounding box center [955, 119] width 49 height 32
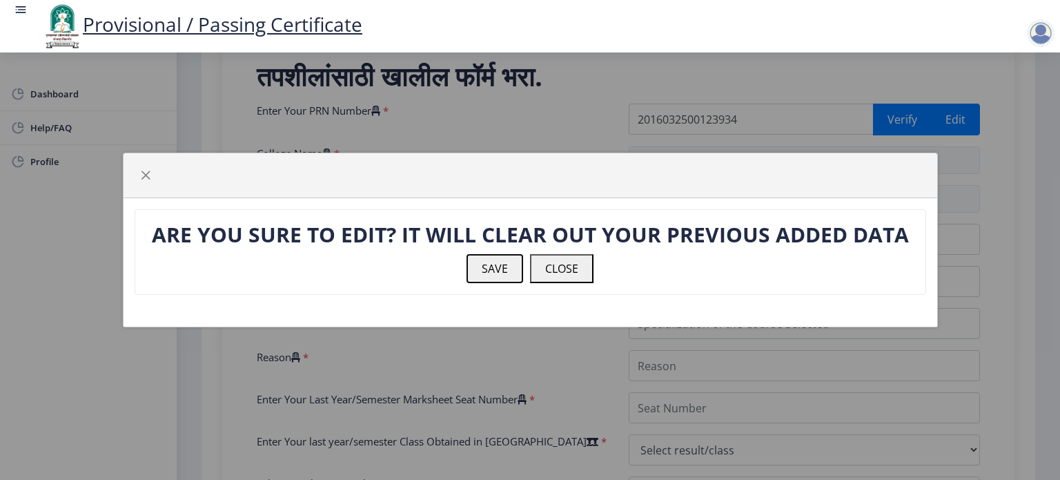
click at [504, 273] on button "SAVE" at bounding box center [494, 268] width 57 height 29
click at [508, 270] on button "SAVE" at bounding box center [494, 268] width 57 height 29
click at [549, 267] on button "CLOSE" at bounding box center [561, 268] width 63 height 29
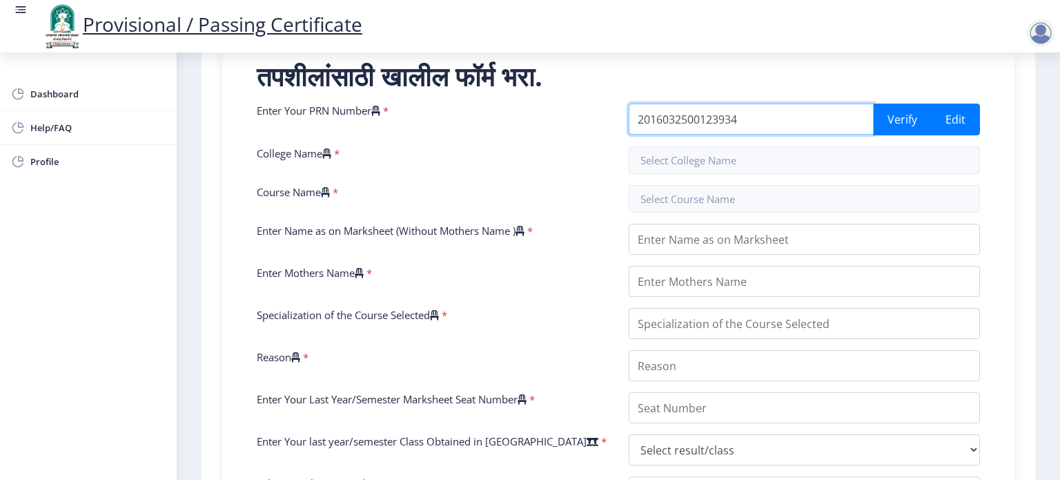
click at [789, 116] on input "2016032500123934" at bounding box center [751, 118] width 245 height 31
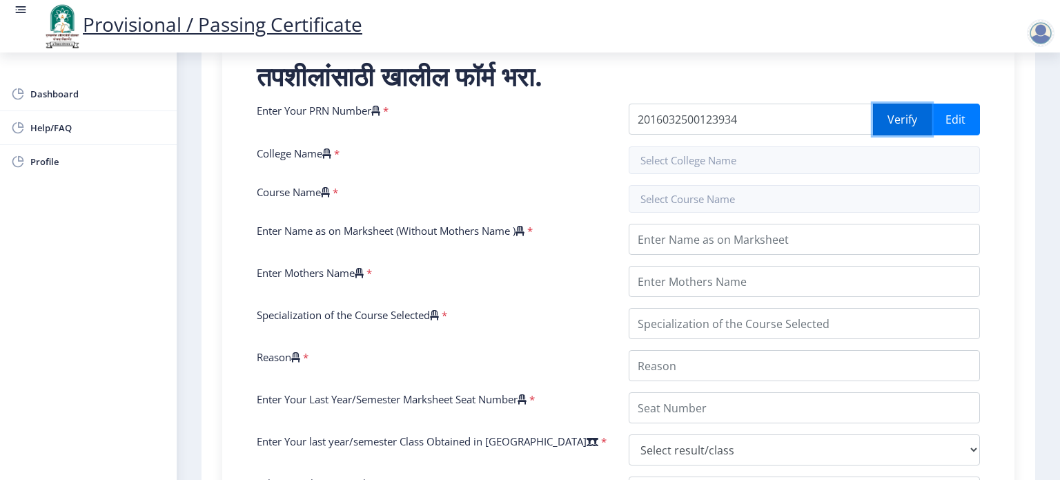
click at [889, 115] on button "Verify" at bounding box center [902, 119] width 59 height 32
click at [707, 164] on input "text" at bounding box center [804, 160] width 351 height 28
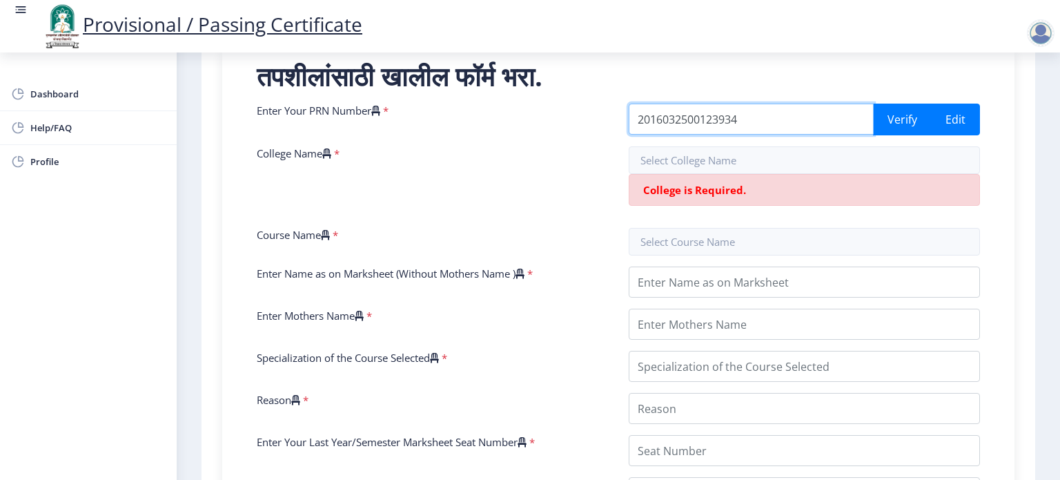
drag, startPoint x: 764, startPoint y: 122, endPoint x: 631, endPoint y: 135, distance: 133.7
click at [631, 135] on div "Enter Your PRN Number * 2016032500123934 Verify Edit College Name * College is …" at bounding box center [618, 416] width 744 height 626
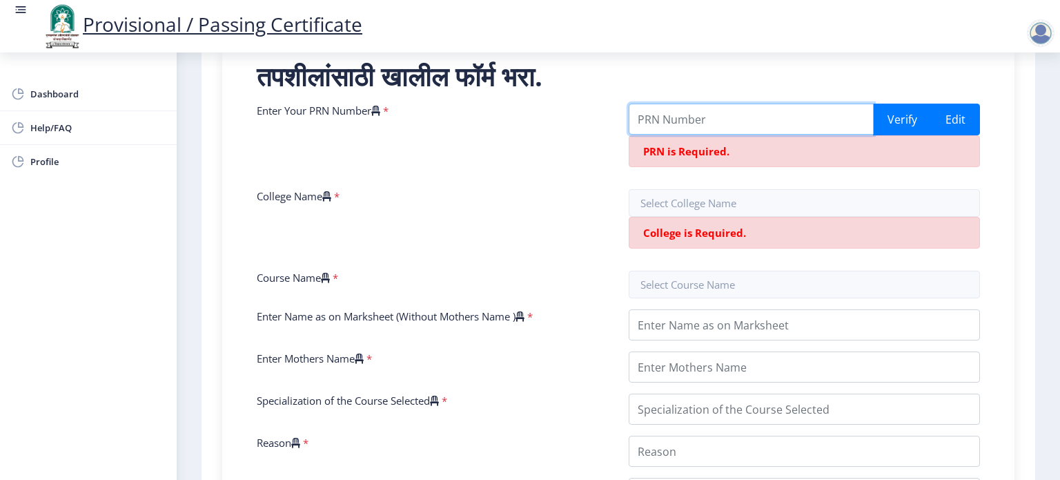
paste input "2016032500123934"
type input "2016032500123934"
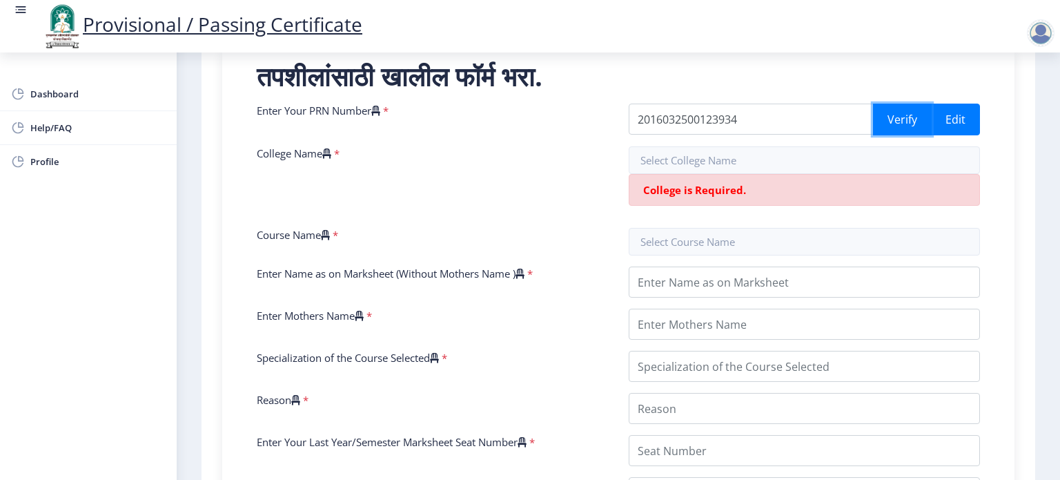
click at [873, 103] on button "Verify" at bounding box center [902, 119] width 59 height 32
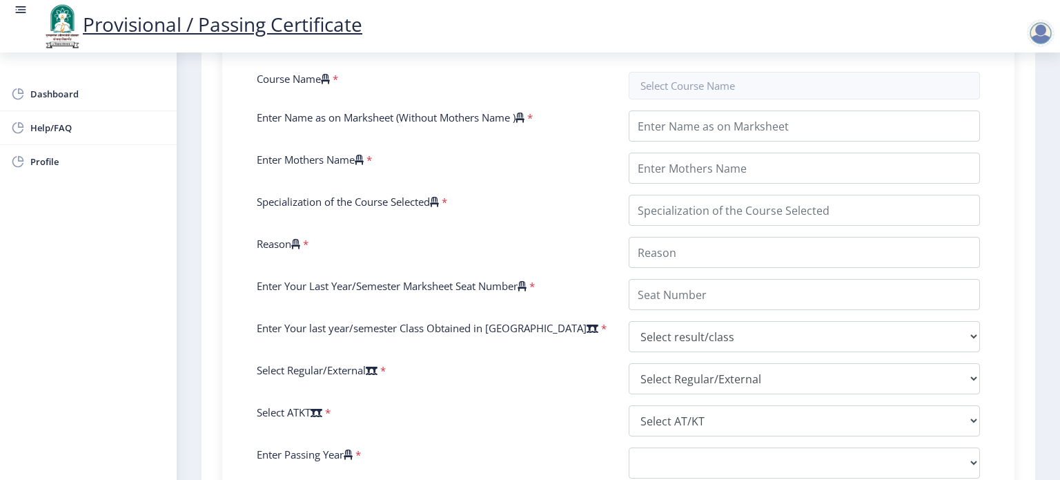
scroll to position [294, 0]
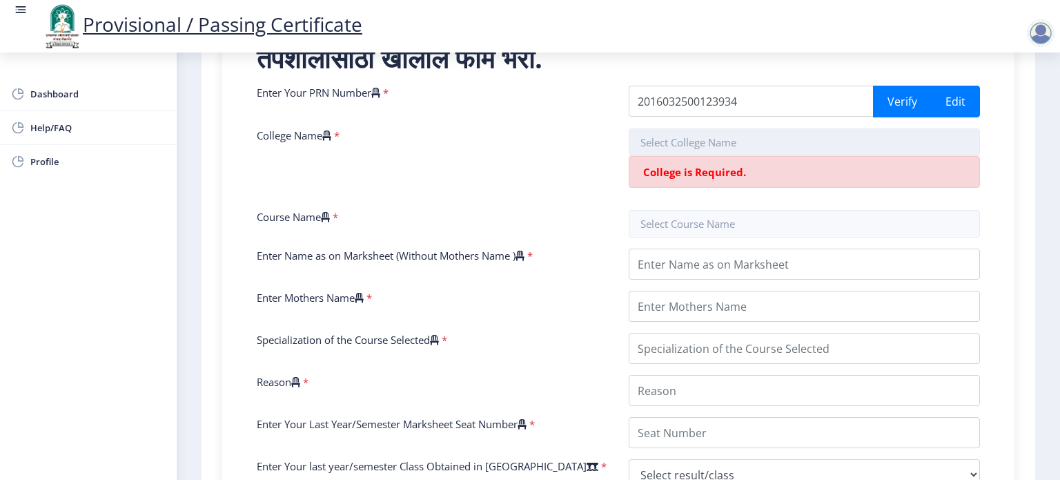
click at [699, 144] on input "text" at bounding box center [804, 142] width 351 height 28
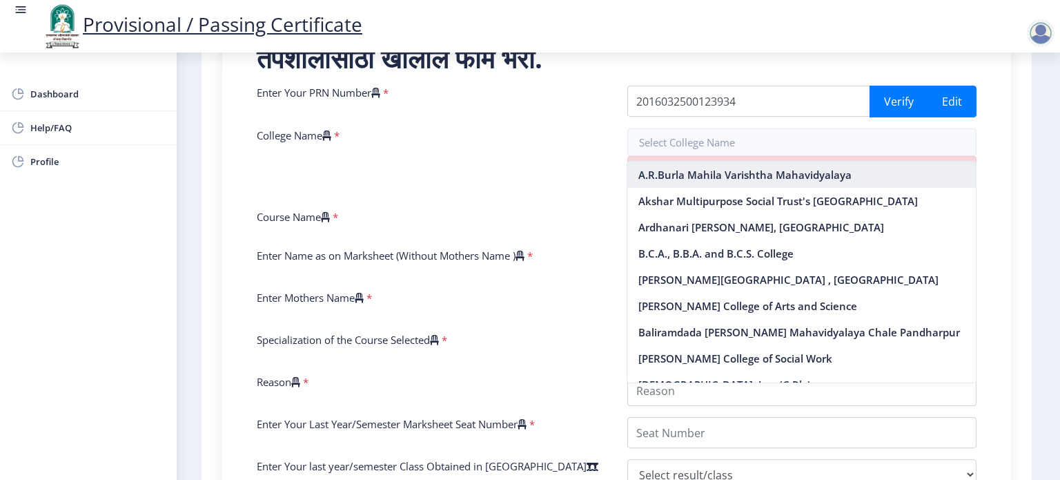
click at [672, 178] on nb-option "A.R.Burla Mahila Varishtha Mahavidyalaya" at bounding box center [801, 174] width 348 height 26
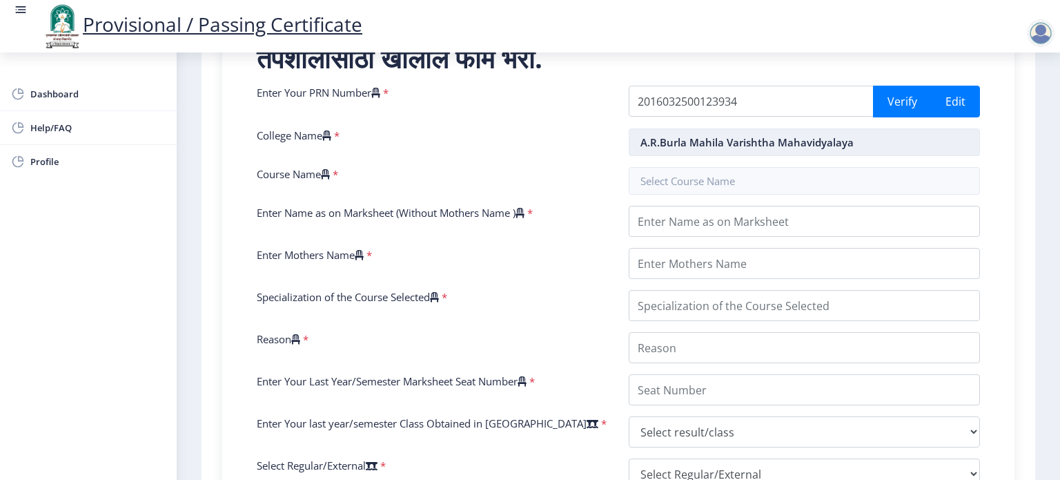
click at [701, 139] on input "A.R.Burla Mahila Varishtha Mahavidyalaya" at bounding box center [804, 142] width 351 height 28
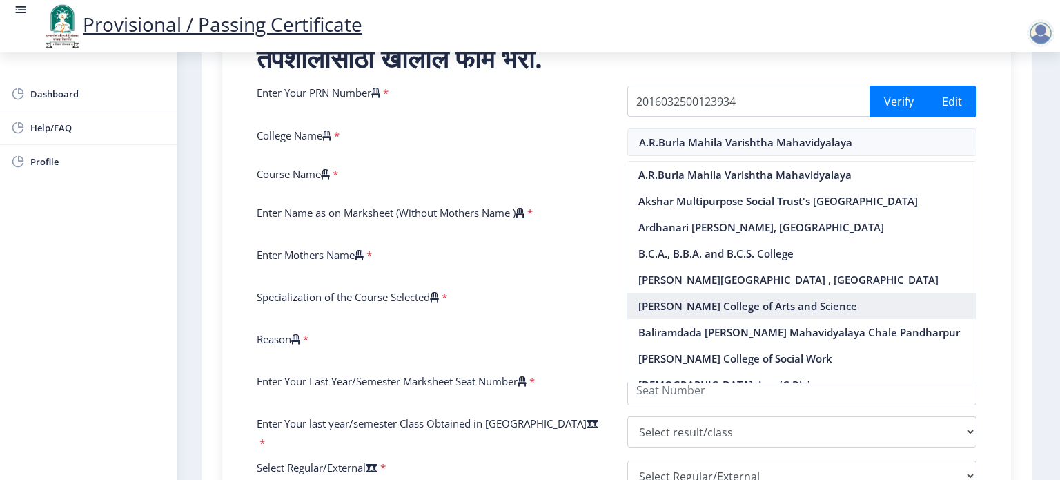
click at [784, 302] on nb-option "Baburao Patil College of Arts and Science" at bounding box center [801, 306] width 348 height 26
type input "Baburao Patil College of Arts and Science"
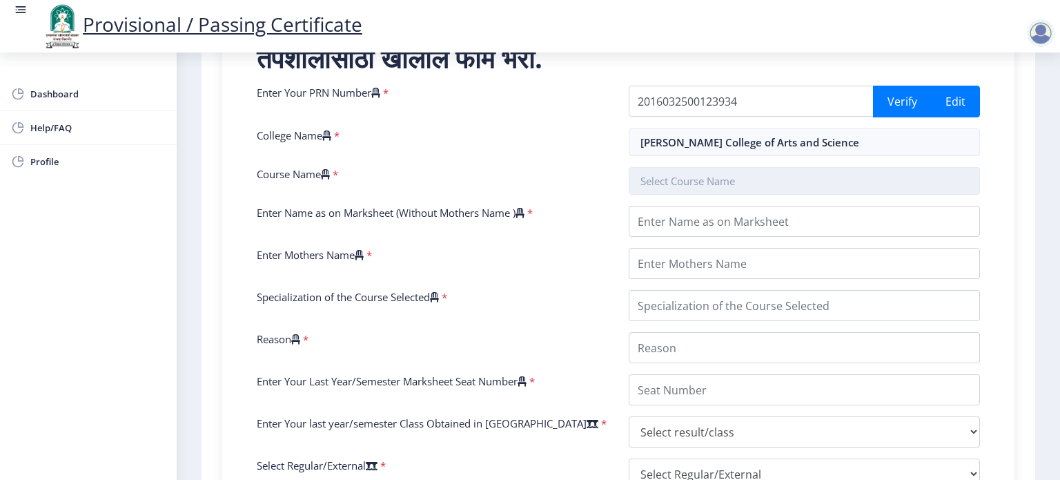
click at [689, 190] on input "text" at bounding box center [804, 181] width 351 height 28
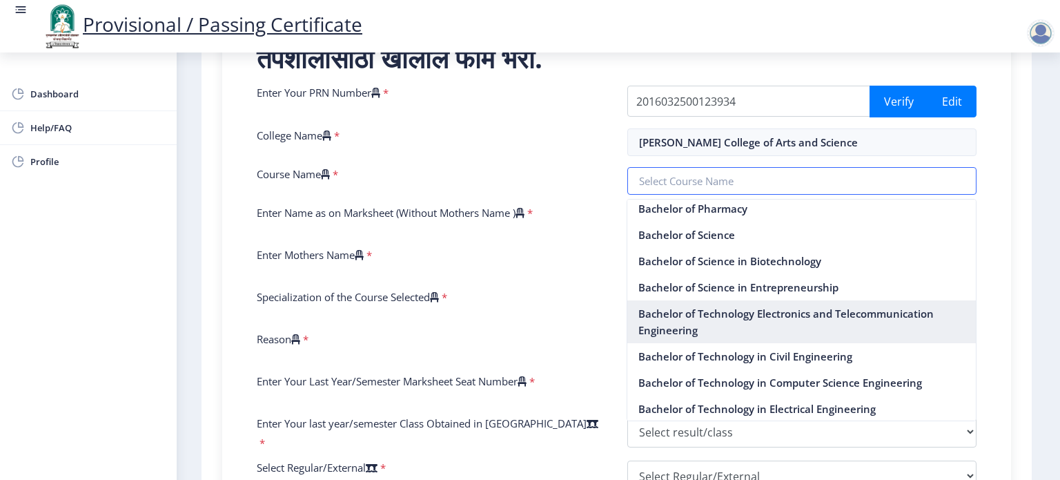
scroll to position [276, 0]
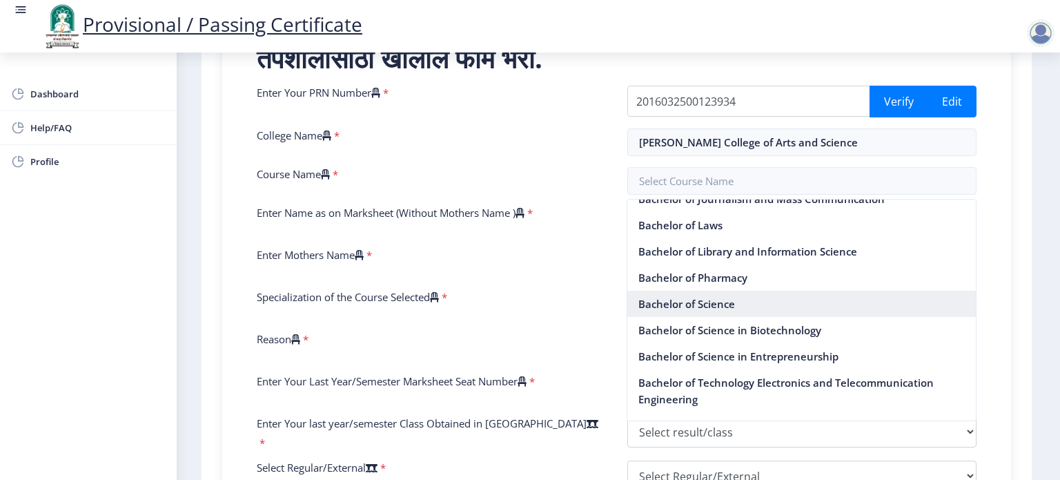
click at [720, 305] on nb-option "Bachelor of Science" at bounding box center [801, 303] width 348 height 26
type input "Bachelor of Science"
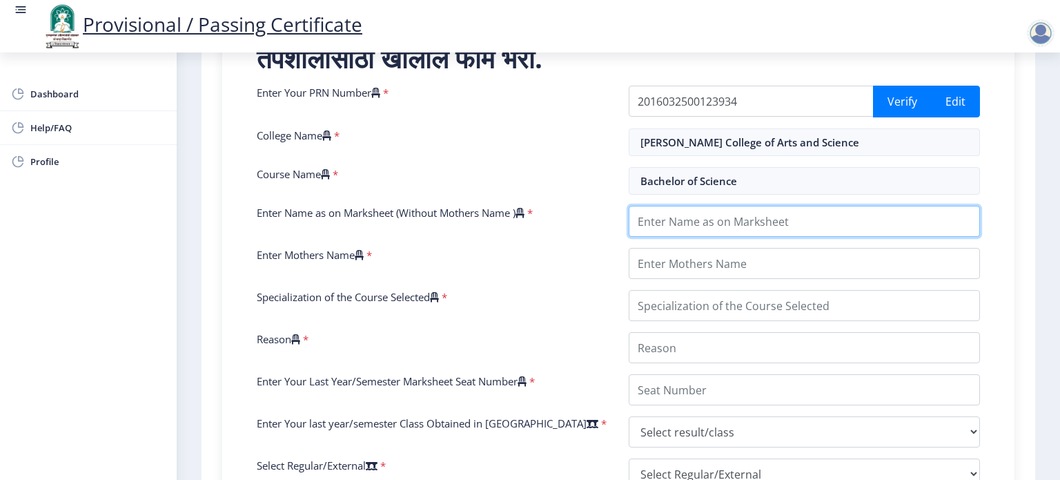
click at [692, 221] on input "Enter Name as on Marksheet (Without Mothers Name )" at bounding box center [804, 221] width 351 height 31
type input "m"
type input "MUSMUSE [PERSON_NAME] [PERSON_NAME]"
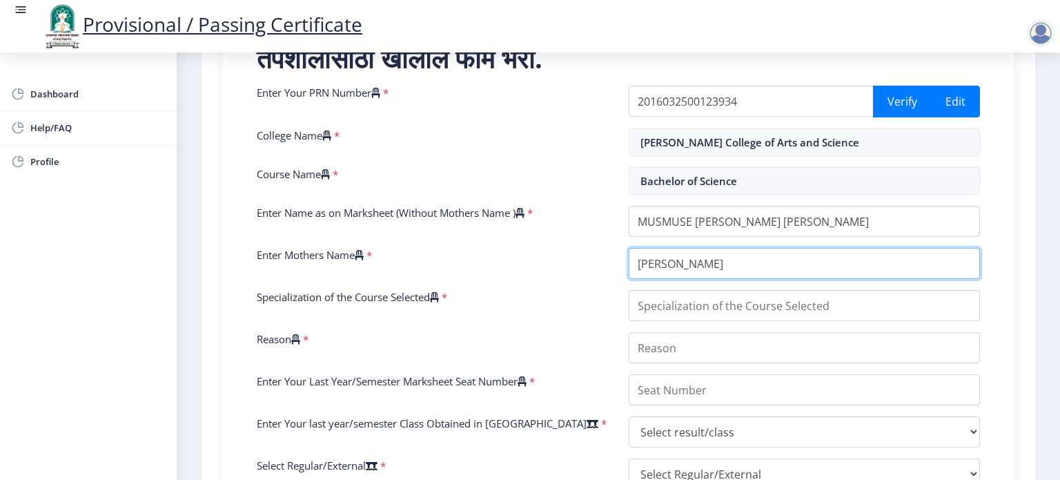
type input "LAXMI"
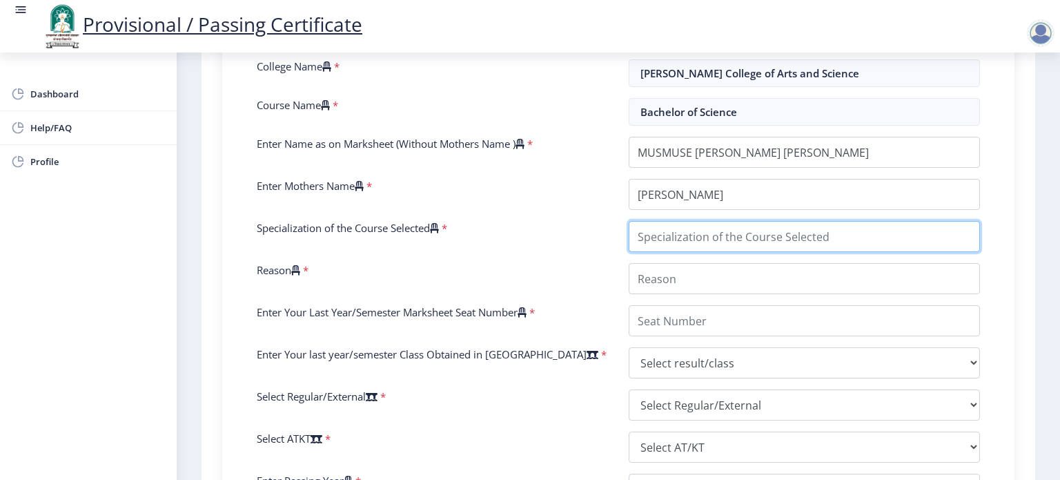
click at [654, 235] on input "Specialization of the Course Selected" at bounding box center [804, 236] width 351 height 31
type input "CHEMISTRY"
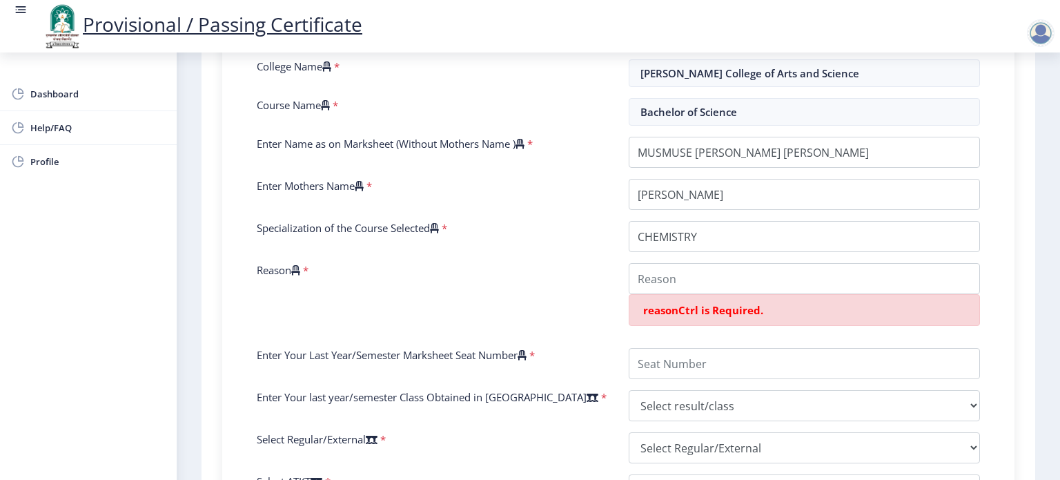
click at [300, 268] on icon at bounding box center [295, 270] width 9 height 10
click at [629, 268] on input "Reason" at bounding box center [804, 278] width 351 height 31
click at [660, 277] on input "Reason" at bounding box center [804, 278] width 351 height 31
click at [300, 268] on icon at bounding box center [295, 270] width 9 height 10
click at [629, 268] on input "Reason" at bounding box center [804, 278] width 351 height 31
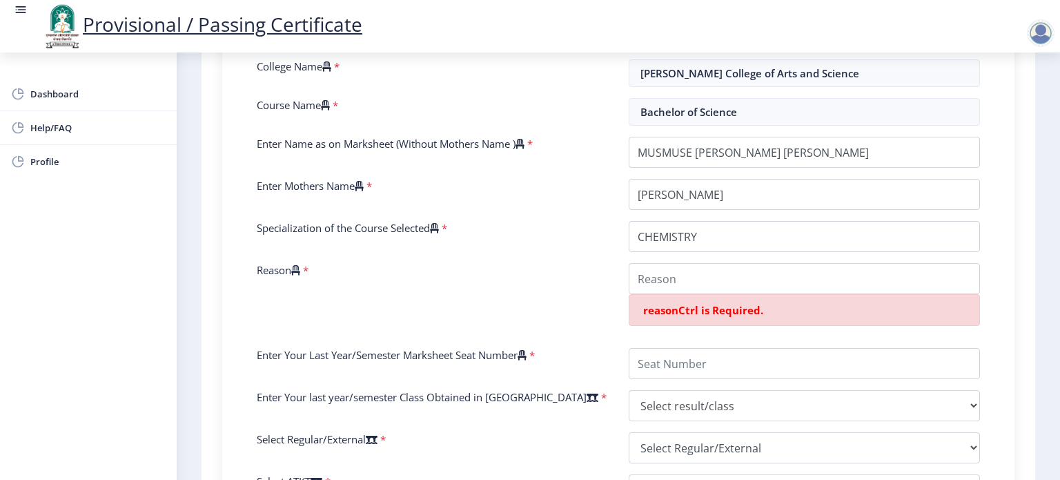
click at [300, 268] on icon at bounding box center [295, 270] width 9 height 10
click at [629, 268] on input "Reason" at bounding box center [804, 278] width 351 height 31
click at [300, 268] on icon at bounding box center [295, 270] width 9 height 10
click at [629, 268] on input "Reason" at bounding box center [804, 278] width 351 height 31
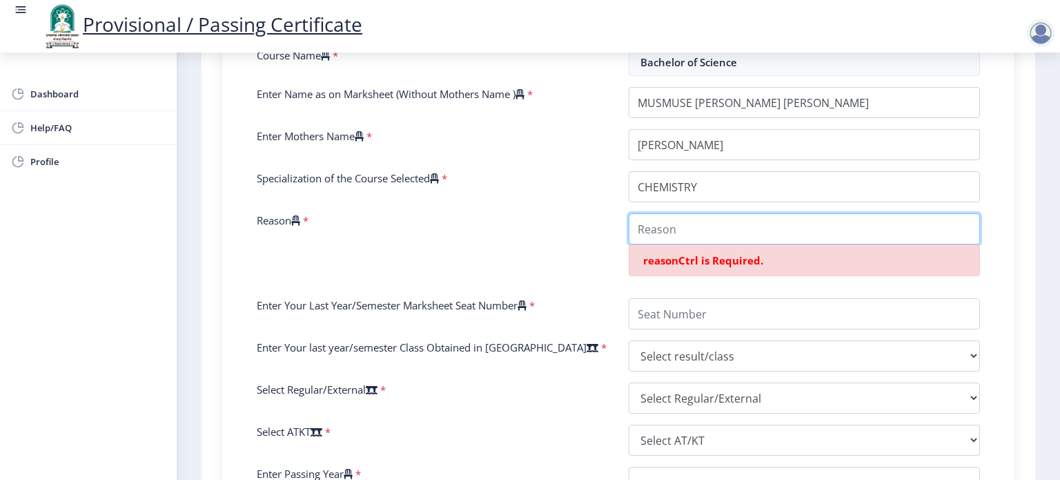
scroll to position [501, 0]
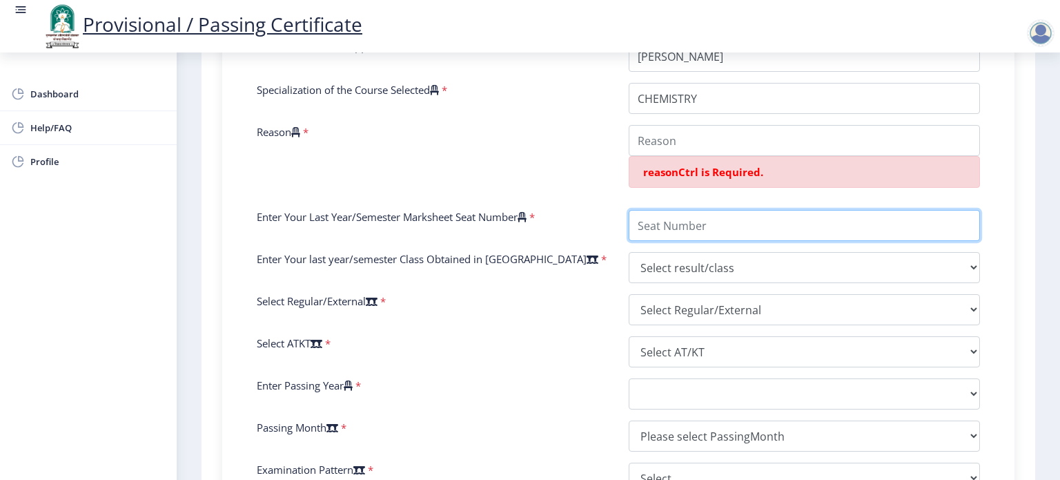
click at [669, 221] on input "Enter Your Last Year/Semester Marksheet Seat Number" at bounding box center [804, 225] width 351 height 31
type input "820068"
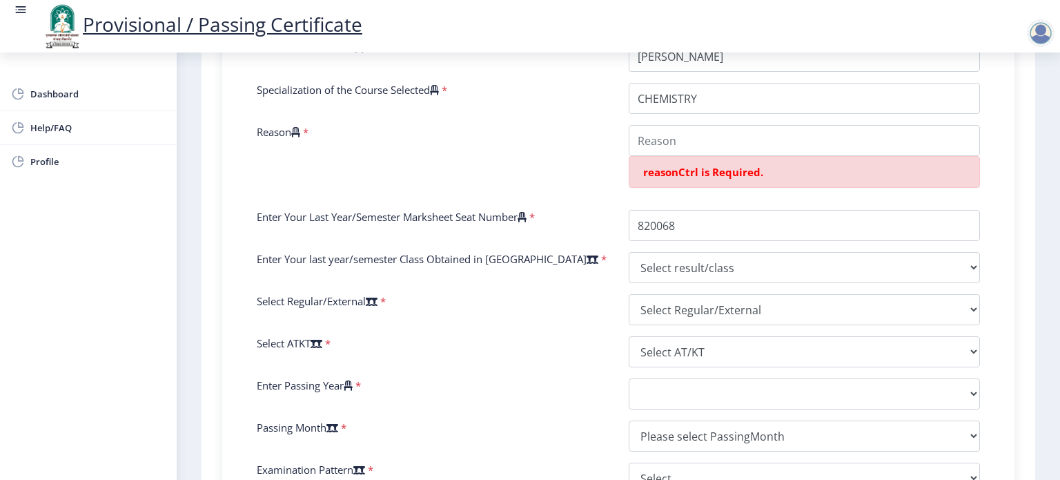
click at [586, 259] on icon at bounding box center [592, 259] width 12 height 10
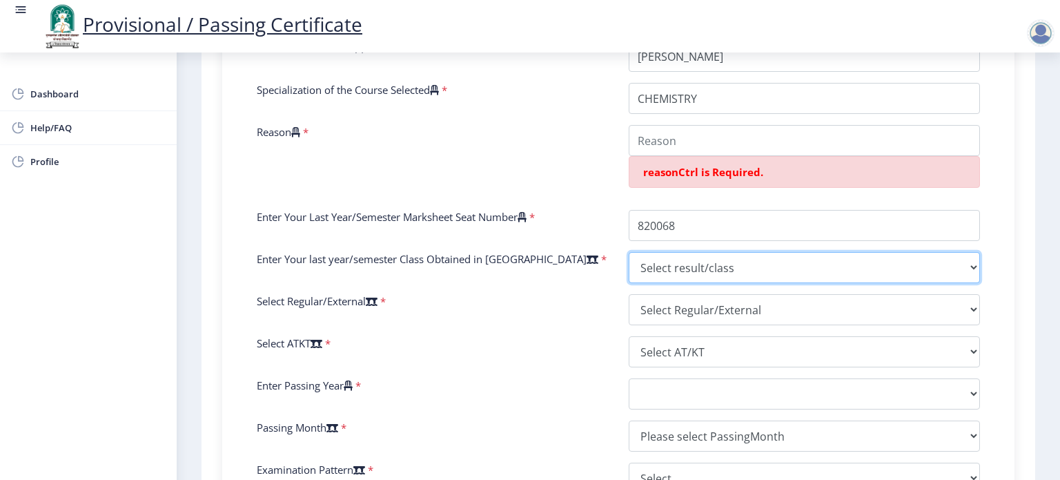
click at [629, 259] on select "Select result/class DISTINCTION FIRST CLASS HIGHER SECOND CLASS SECOND CLASS PA…" at bounding box center [804, 267] width 351 height 31
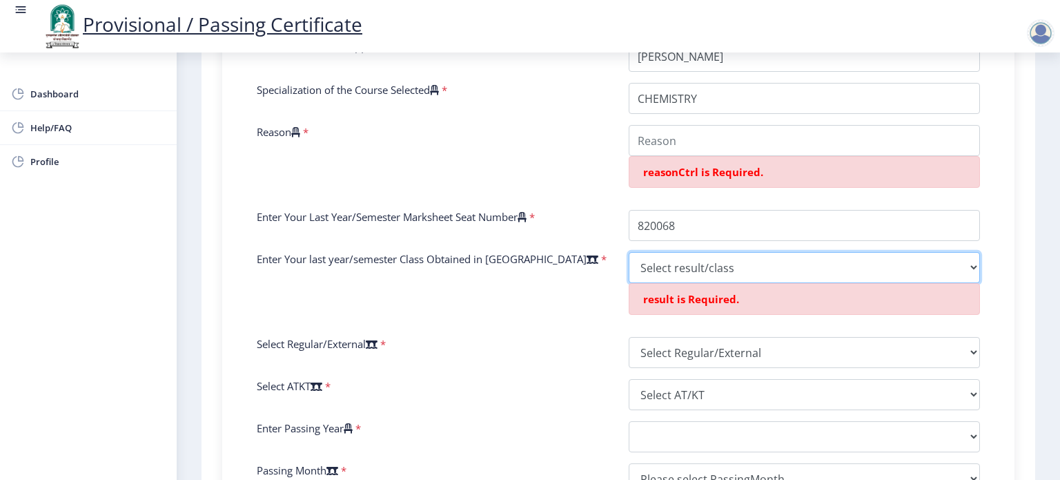
click at [963, 271] on select "Select result/class DISTINCTION FIRST CLASS HIGHER SECOND CLASS SECOND CLASS PA…" at bounding box center [804, 267] width 351 height 31
select select "Grade A+"
click at [629, 252] on select "Select result/class DISTINCTION FIRST CLASS HIGHER SECOND CLASS SECOND CLASS PA…" at bounding box center [804, 267] width 351 height 31
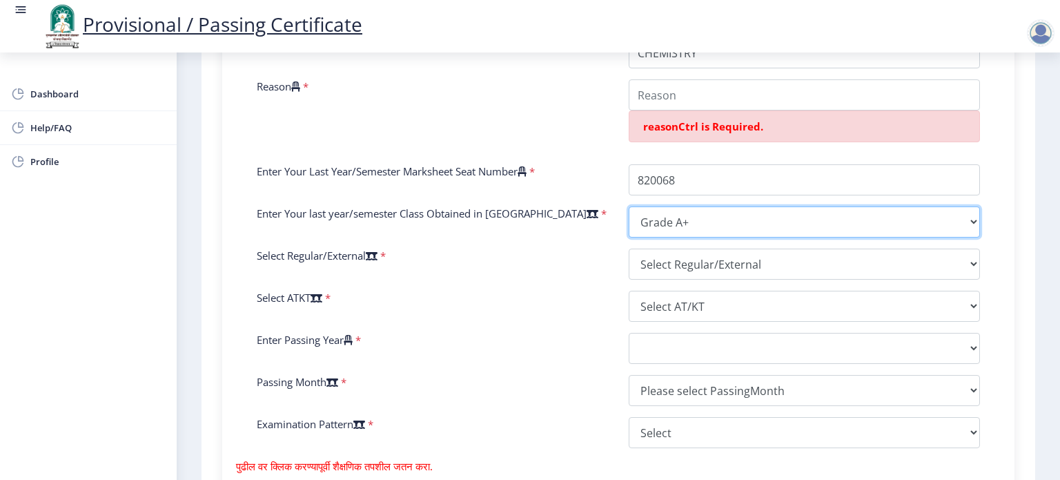
scroll to position [570, 0]
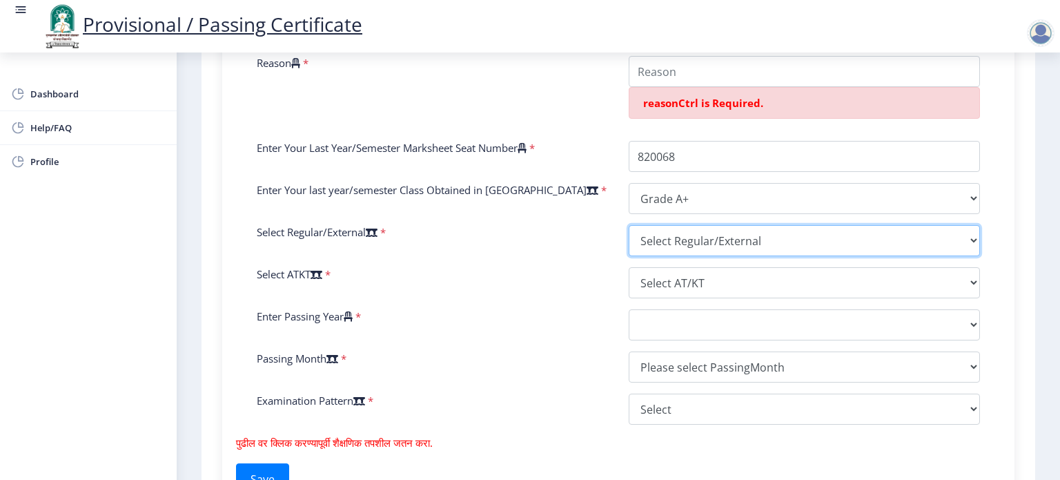
click at [652, 233] on select "Select Regular/External Regular External Special" at bounding box center [804, 240] width 351 height 31
select select "Regular"
click at [629, 225] on select "Select Regular/External Regular External Special" at bounding box center [804, 240] width 351 height 31
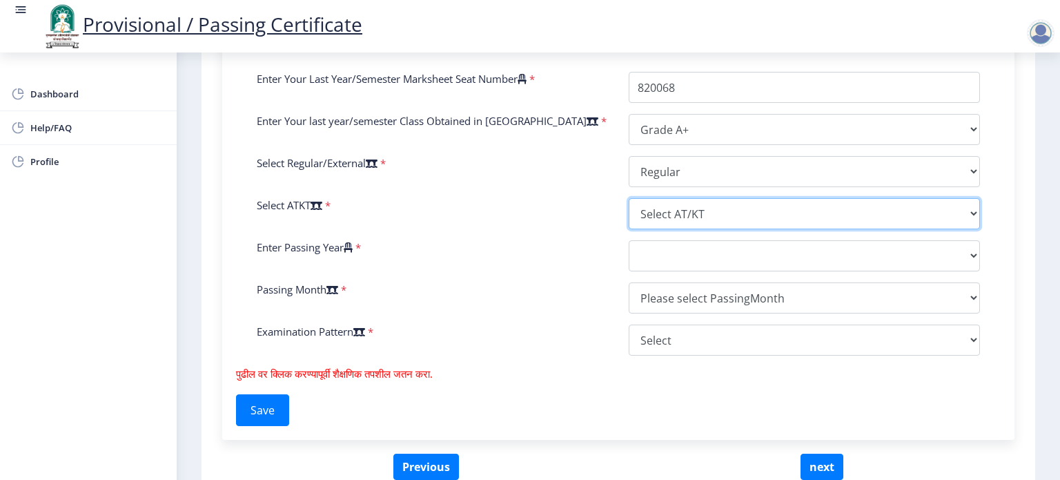
click at [673, 213] on select "Select AT/KT None ATKT" at bounding box center [804, 213] width 351 height 31
select select "None"
click at [629, 198] on select "Select AT/KT None ATKT" at bounding box center [804, 213] width 351 height 31
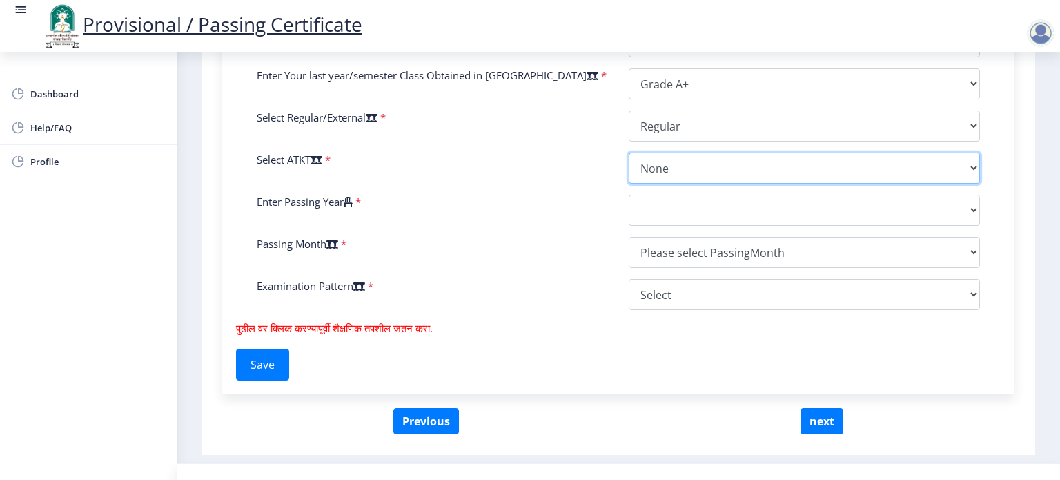
scroll to position [708, 0]
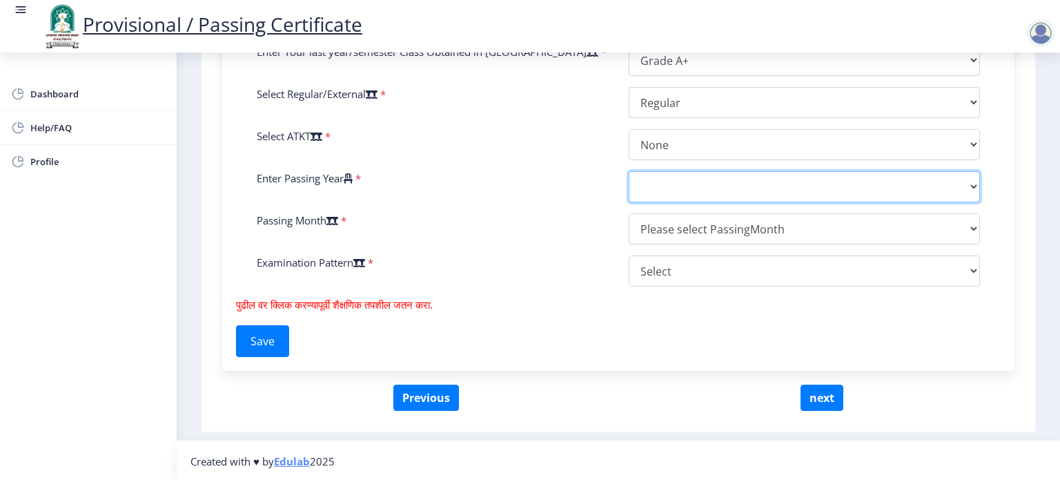
click at [650, 181] on select "2025 2024 2023 2022 2021 2020 2019 2018 2017 2016 2015 2014 2013 2012 2011 2010…" at bounding box center [804, 186] width 351 height 31
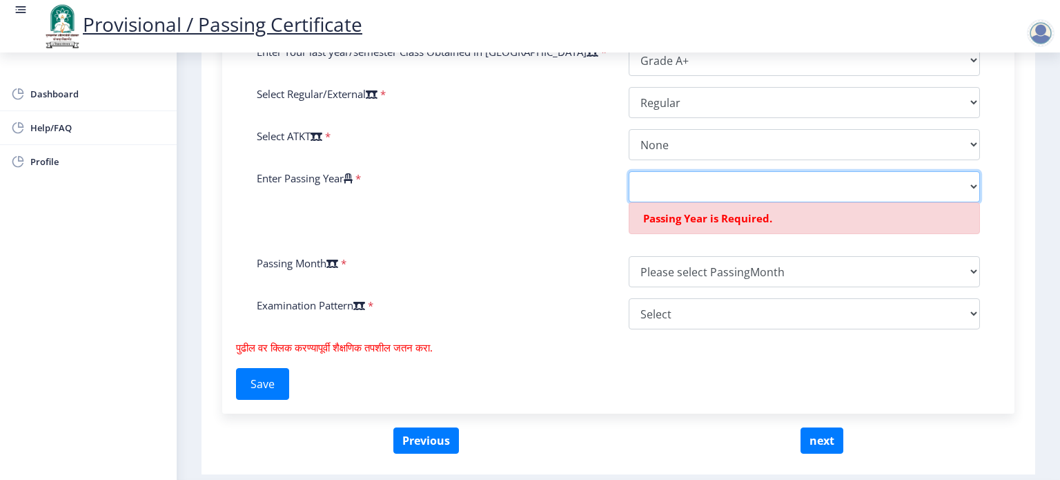
click at [678, 188] on select "2025 2024 2023 2022 2021 2020 2019 2018 2017 2016 2015 2014 2013 2012 2011 2010…" at bounding box center [804, 186] width 351 height 31
select select "2019"
click at [629, 171] on select "2025 2024 2023 2022 2021 2020 2019 2018 2017 2016 2015 2014 2013 2012 2011 2010…" at bounding box center [804, 186] width 351 height 31
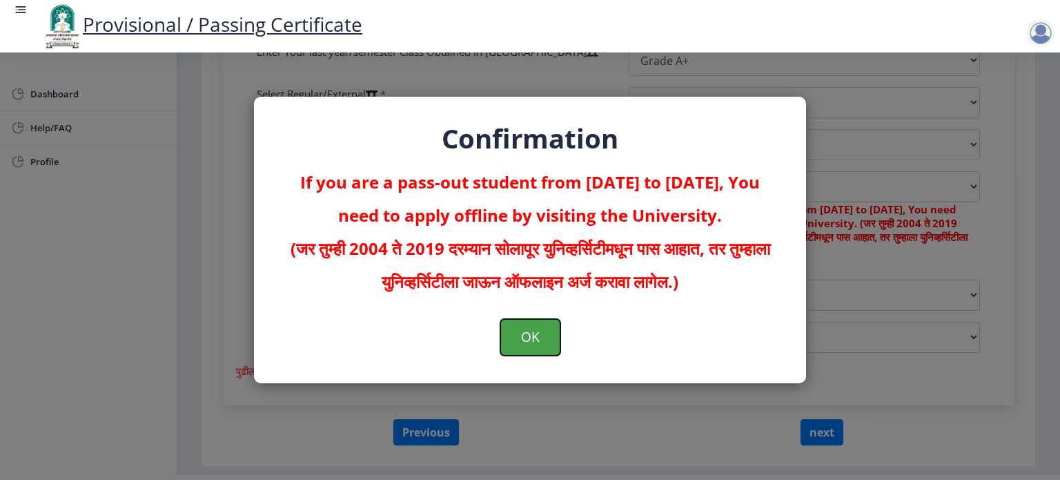
click at [518, 336] on button "OK" at bounding box center [530, 337] width 60 height 36
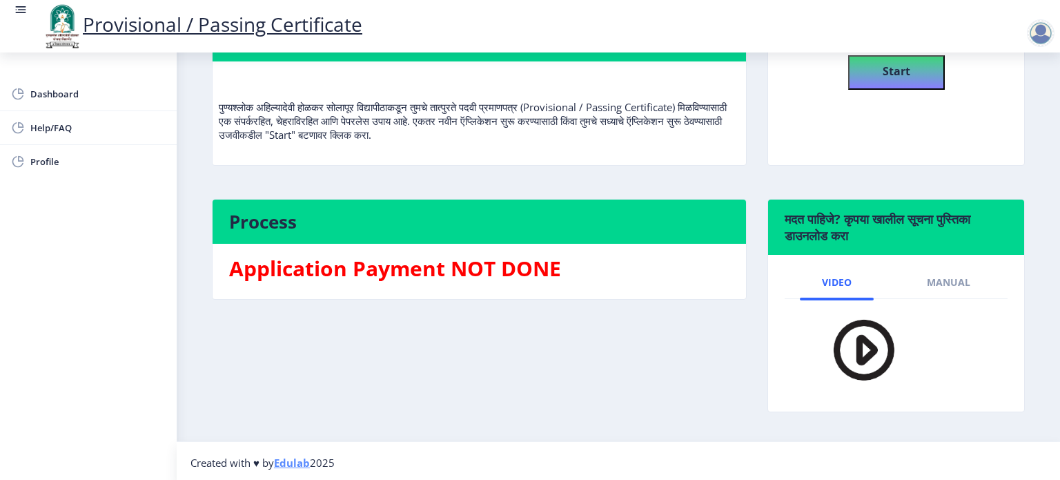
scroll to position [157, 0]
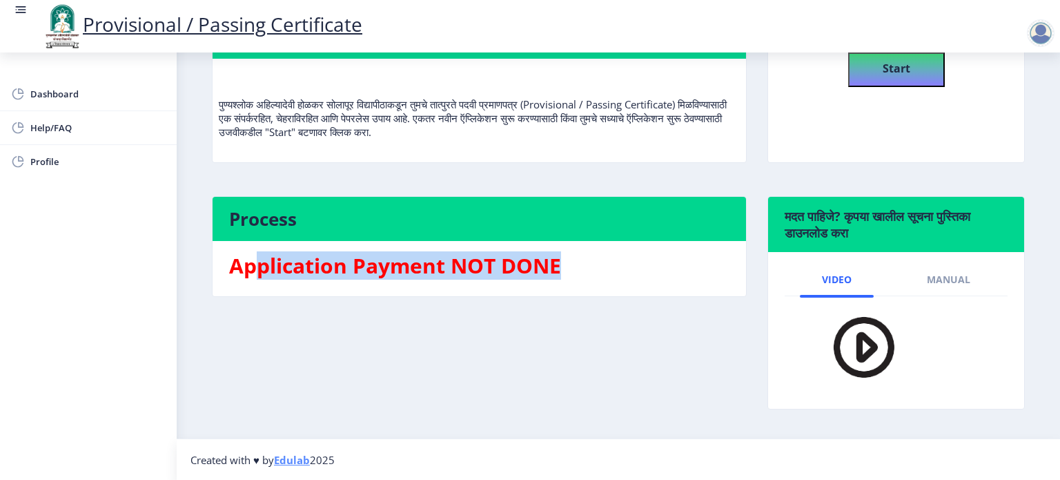
drag, startPoint x: 257, startPoint y: 268, endPoint x: 569, endPoint y: 268, distance: 311.9
click at [569, 268] on h3 "Application Payment NOT DONE" at bounding box center [479, 266] width 500 height 28
click at [482, 277] on h3 "Application Payment NOT DONE" at bounding box center [479, 266] width 500 height 28
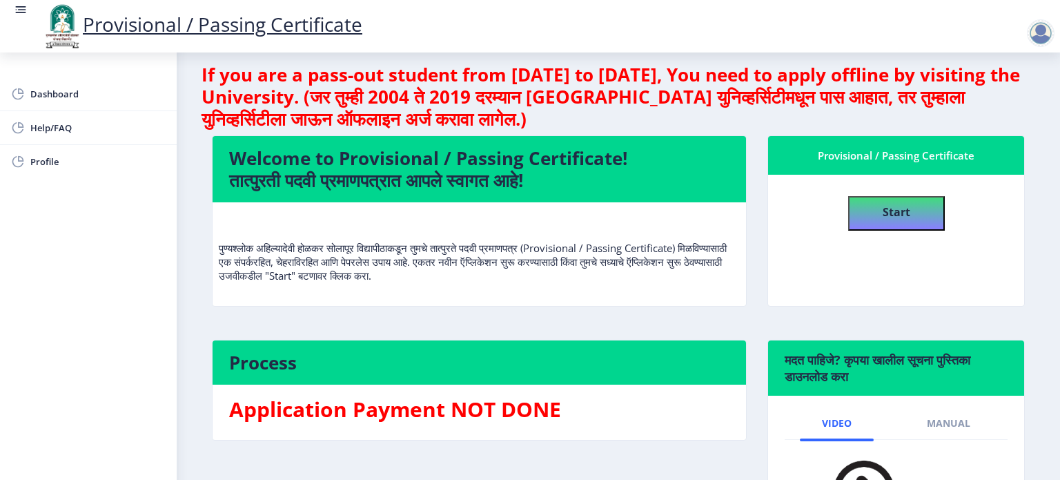
scroll to position [0, 0]
